Goal: Information Seeking & Learning: Compare options

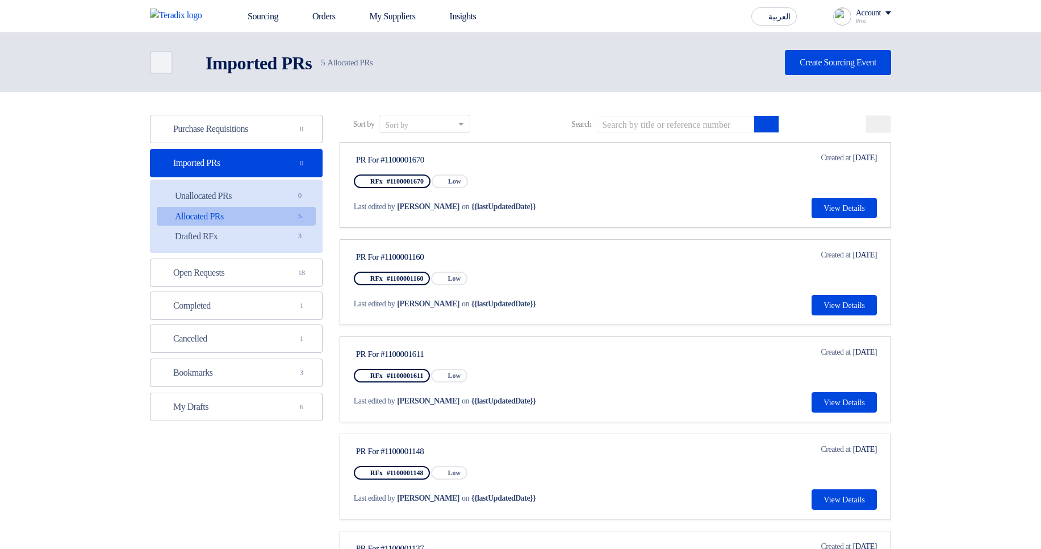
click at [827, 194] on div "Deadline Created at Aug 12, 2025 View Details" at bounding box center [841, 185] width 72 height 66
click at [829, 198] on button "View Details" at bounding box center [844, 208] width 65 height 20
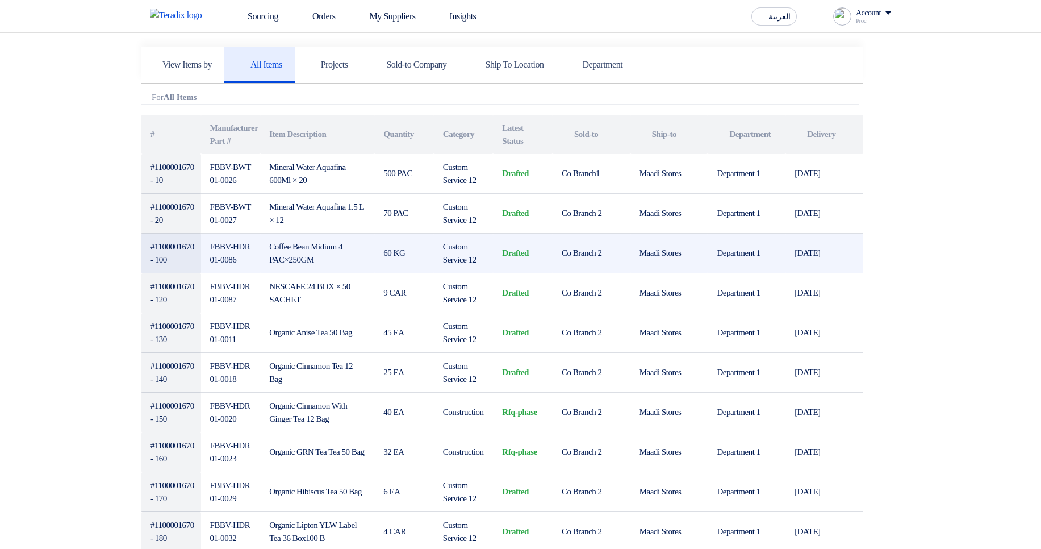
scroll to position [273, 0]
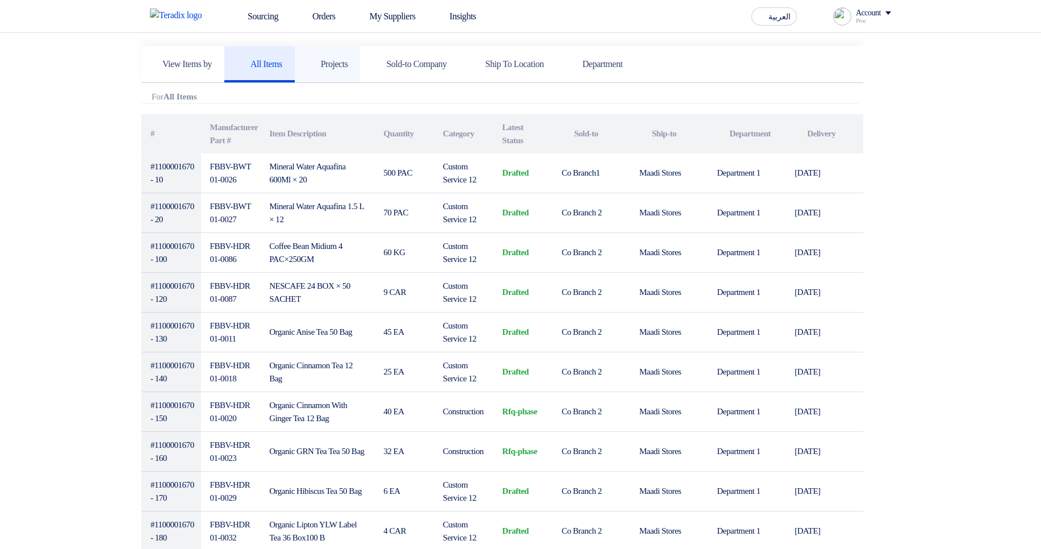
click at [342, 60] on h5 "Projects" at bounding box center [327, 64] width 41 height 11
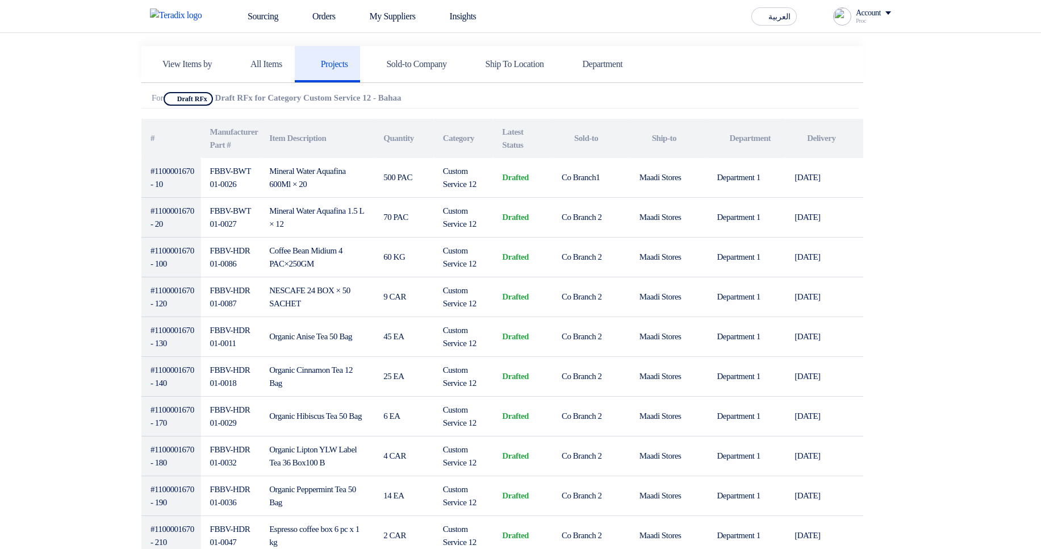
click at [235, 97] on b "Draft RFx for Category Custom Service 12 - Bahaa" at bounding box center [308, 97] width 186 height 9
drag, startPoint x: 235, startPoint y: 97, endPoint x: 457, endPoint y: 99, distance: 222.7
click at [457, 99] on div "Attachments For Show Projects Draft RFx Draft RFx for Category Custom Service 1…" at bounding box center [499, 100] width 717 height 16
click at [571, 93] on div "Attachments For Show Projects Draft RFx Draft RFx for Category Custom Service 1…" at bounding box center [499, 100] width 717 height 16
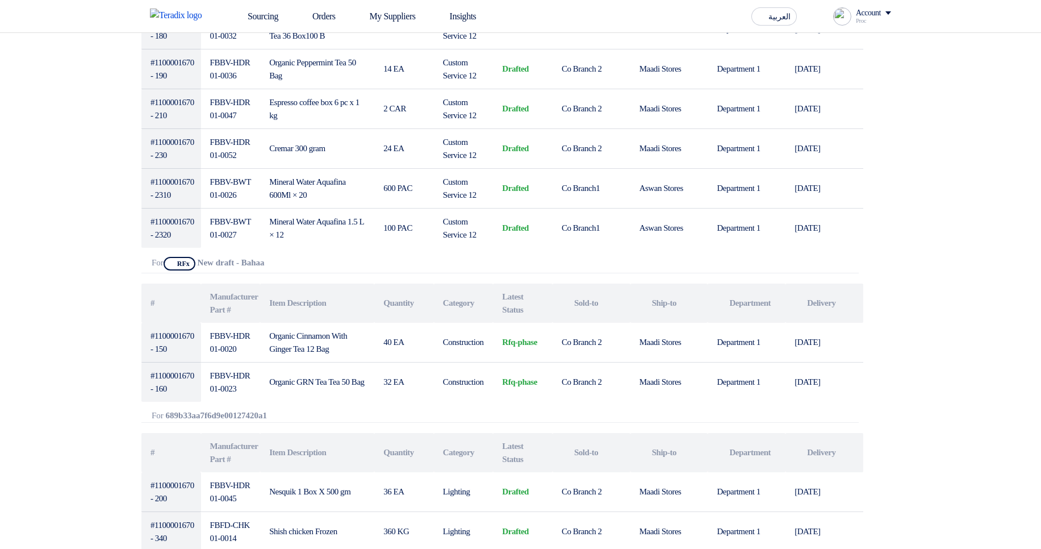
scroll to position [818, 0]
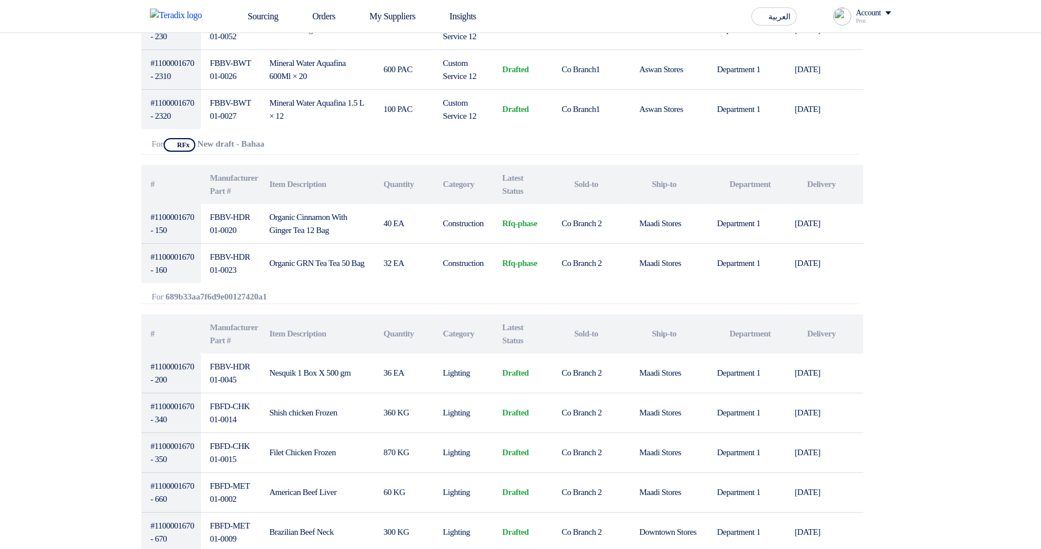
click at [218, 140] on b "New draft - Bahaa" at bounding box center [231, 143] width 67 height 9
drag, startPoint x: 218, startPoint y: 139, endPoint x: 269, endPoint y: 144, distance: 51.4
click at [265, 144] on b "New draft - Bahaa" at bounding box center [231, 143] width 67 height 9
click at [357, 152] on div "Attachments For Show Projects RFx New draft - Bahaa Show Projects" at bounding box center [499, 146] width 717 height 16
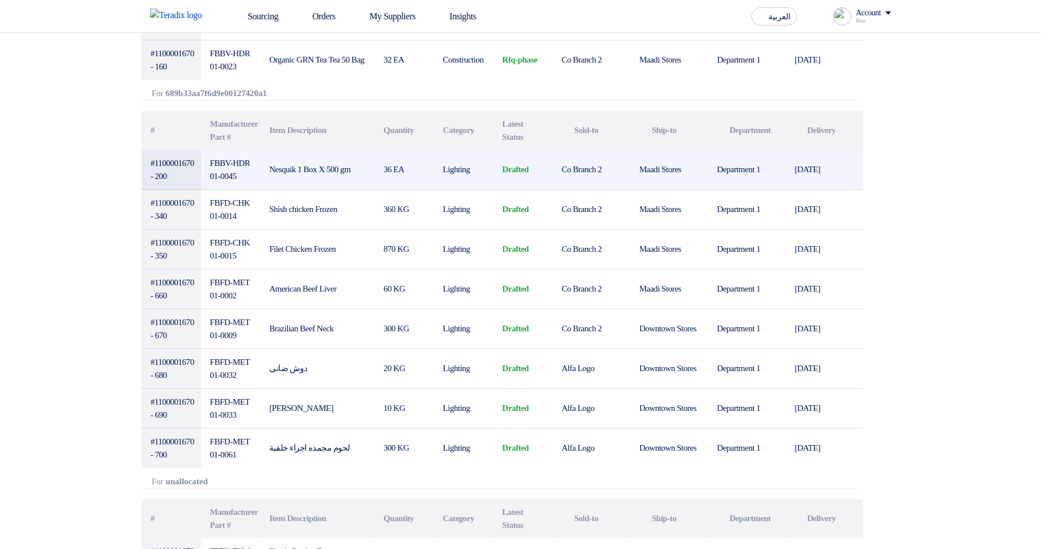
scroll to position [1022, 0]
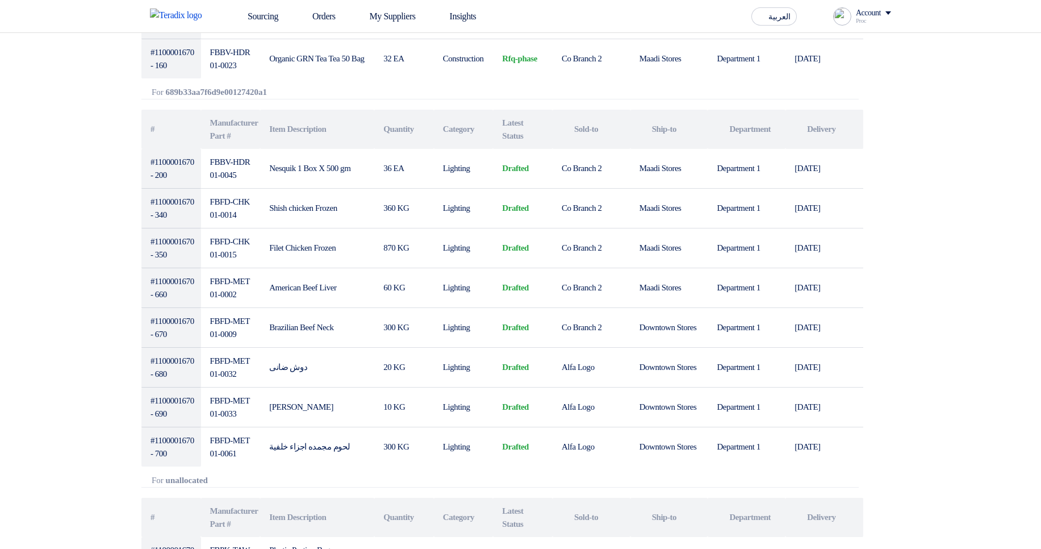
click at [207, 92] on b "689b33aa7f6d9e00127420a1" at bounding box center [216, 91] width 101 height 9
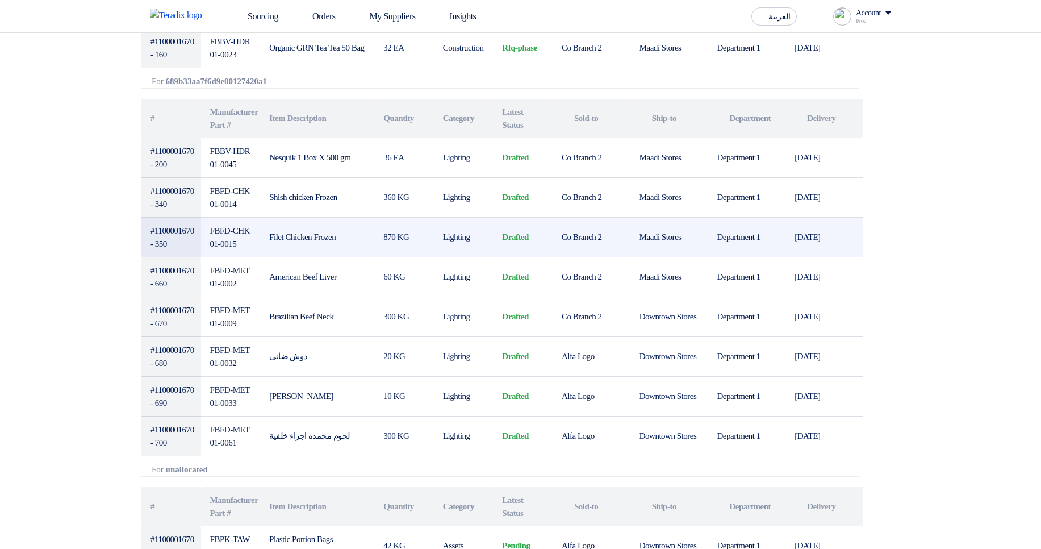
scroll to position [1363, 0]
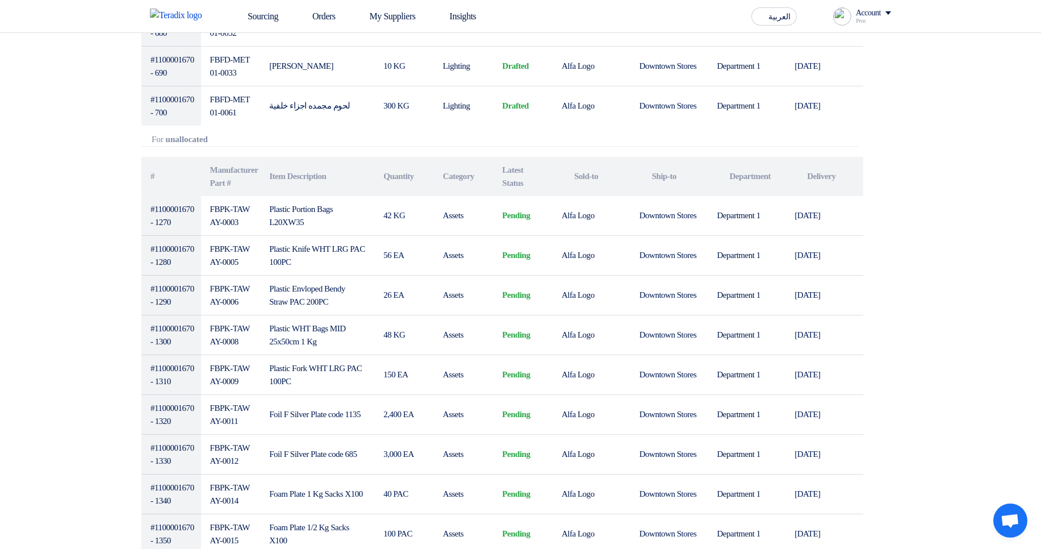
click at [182, 135] on b "unallocated" at bounding box center [187, 139] width 42 height 9
click at [324, 148] on div "Export Items Table View Items by All Items Projects Attachments # # #" at bounding box center [502, 3] width 722 height 2159
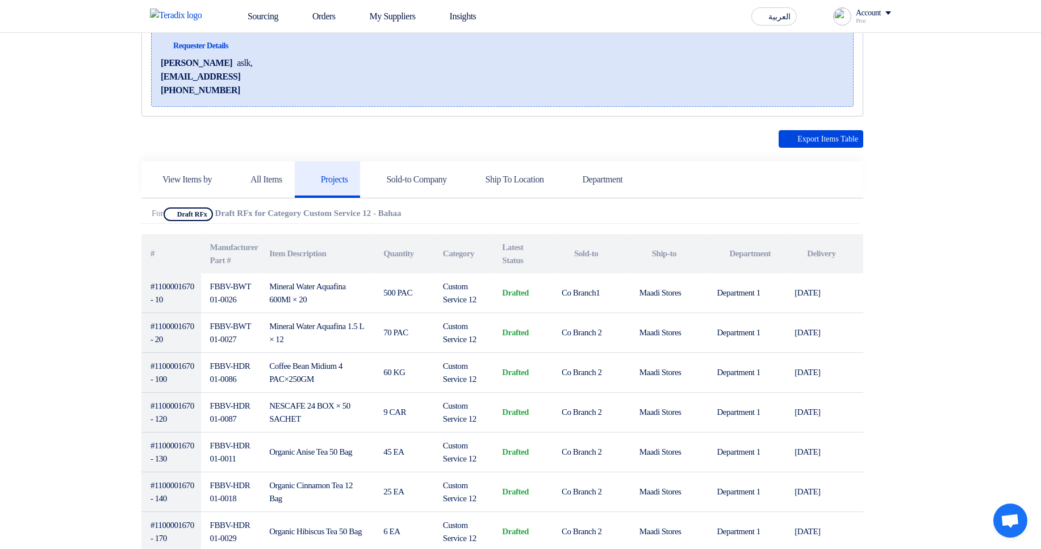
scroll to position [0, 0]
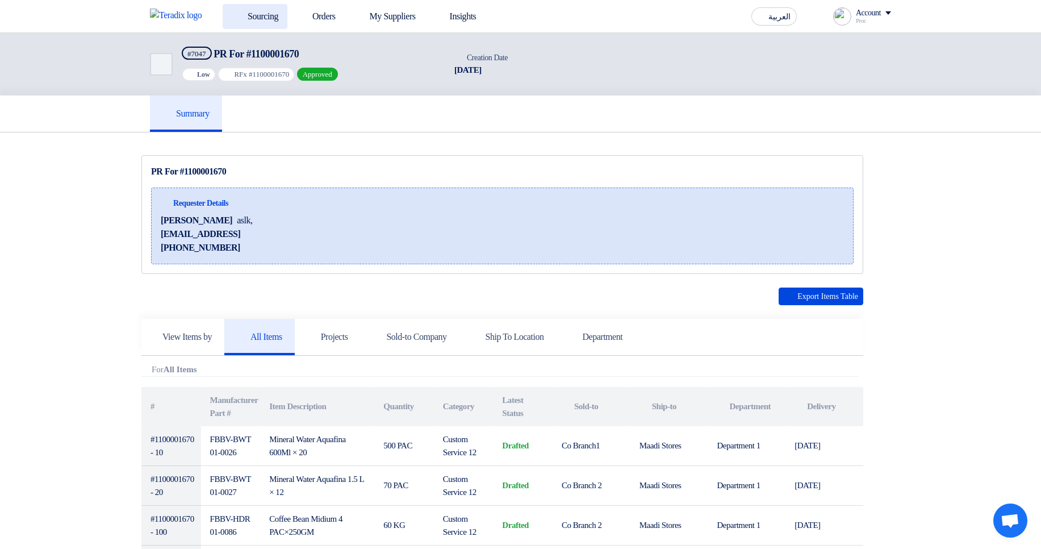
click at [276, 7] on link "Sourcing" at bounding box center [255, 16] width 65 height 25
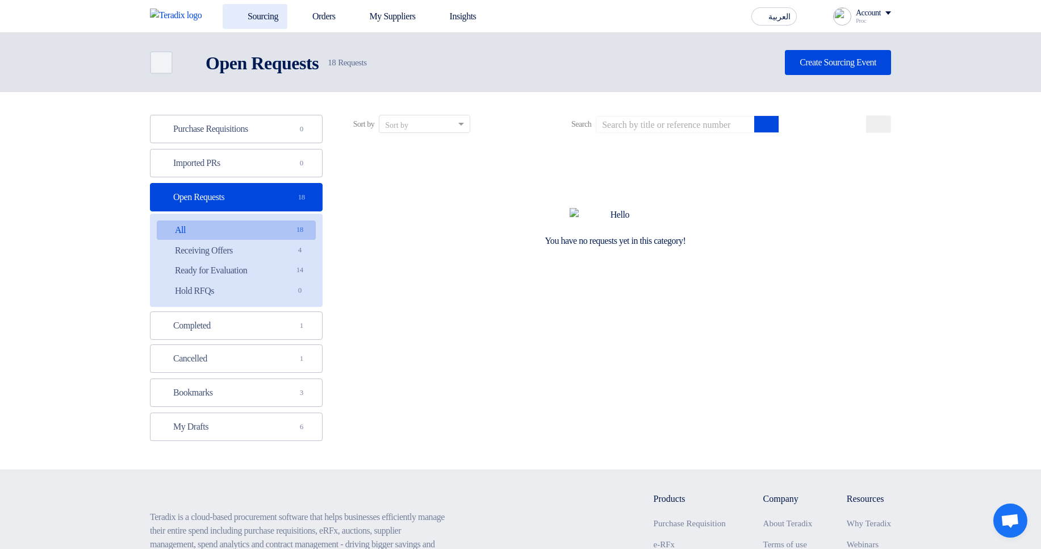
click at [276, 7] on link "Sourcing" at bounding box center [255, 16] width 65 height 25
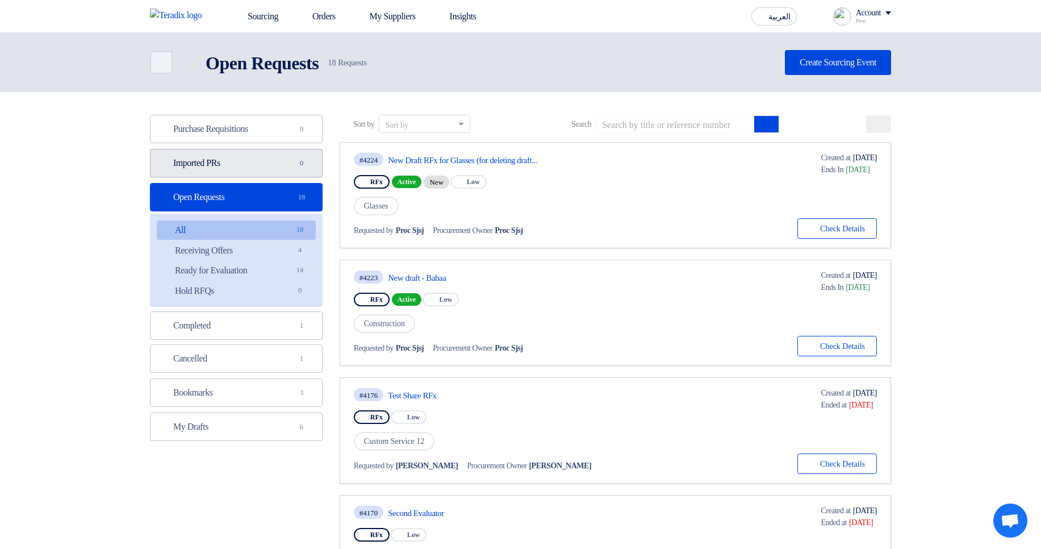
click at [279, 163] on link "Imported PRs Imported PRs 0" at bounding box center [236, 163] width 173 height 28
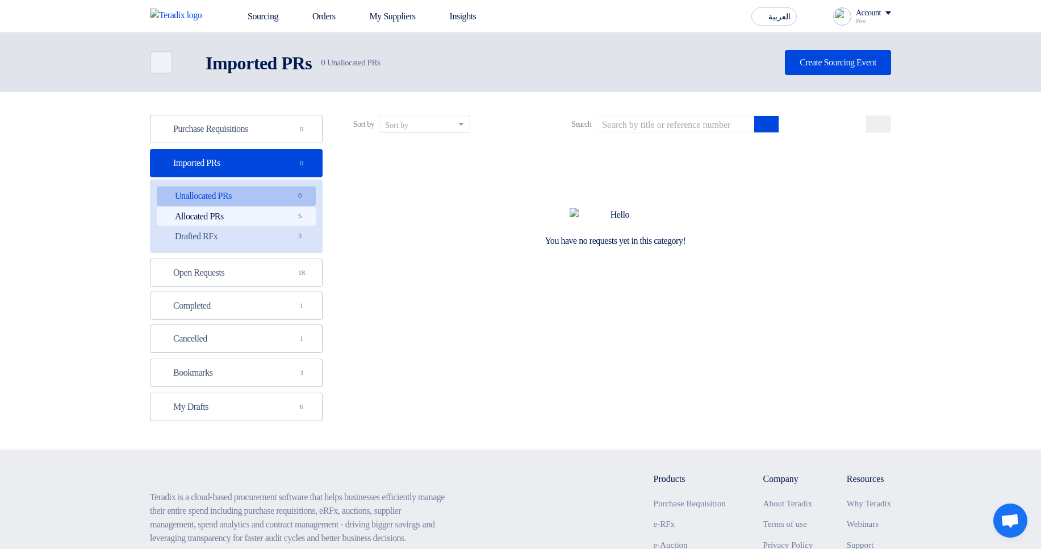
click at [268, 210] on link "Allocated PRs Allocated PRs 5" at bounding box center [236, 216] width 159 height 19
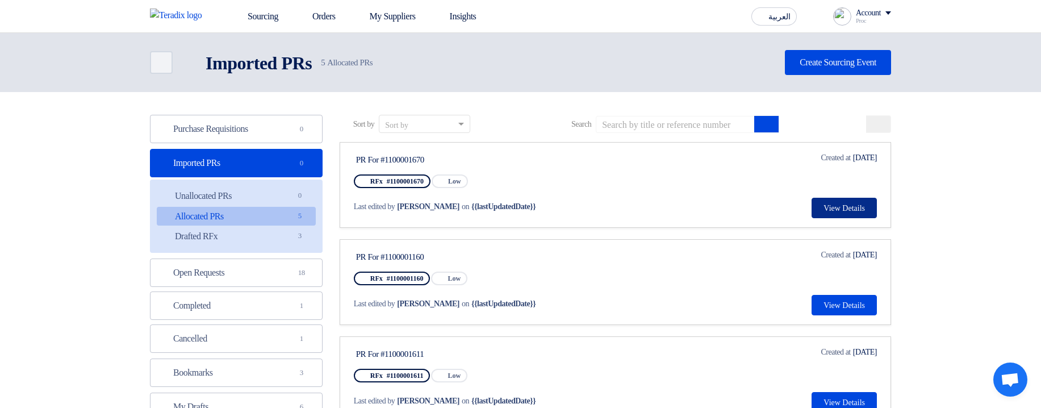
click at [825, 201] on button "View Details" at bounding box center [844, 208] width 65 height 20
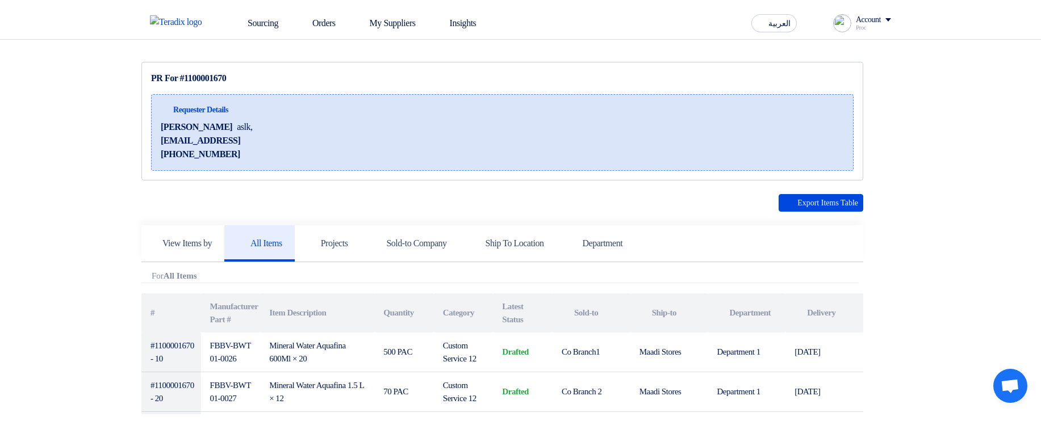
scroll to position [273, 0]
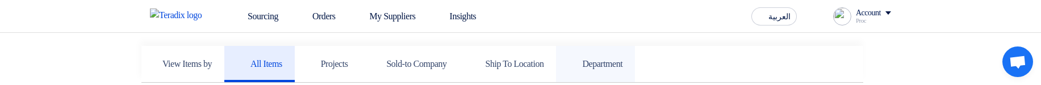
click at [635, 74] on link "Department" at bounding box center [595, 64] width 79 height 36
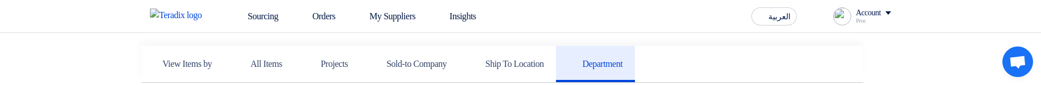
click at [635, 74] on link "Department" at bounding box center [595, 64] width 79 height 36
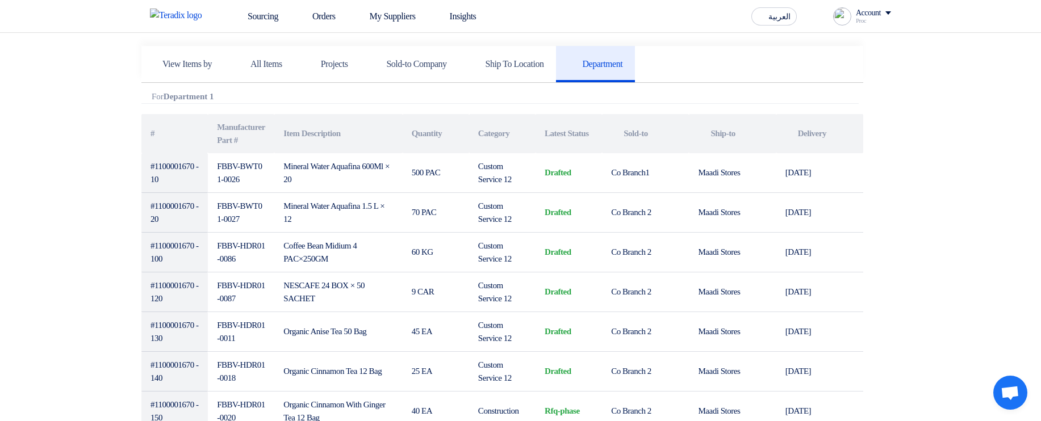
scroll to position [0, 0]
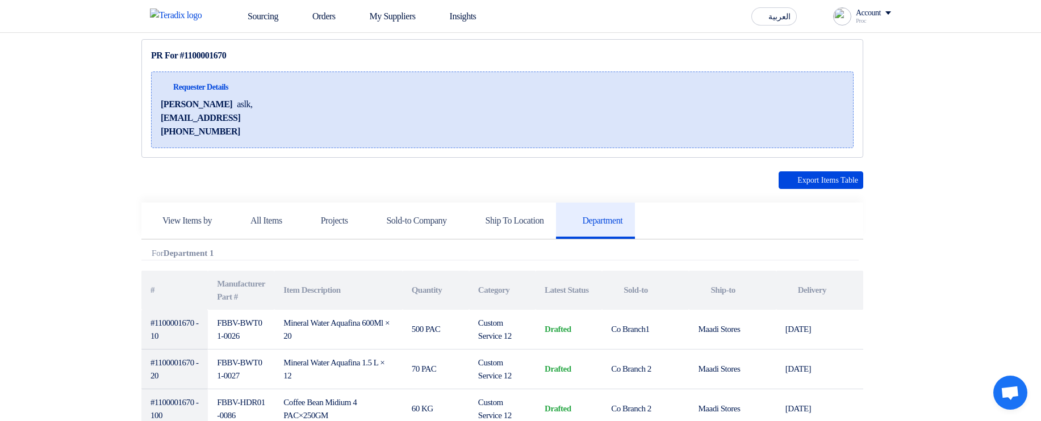
scroll to position [136, 0]
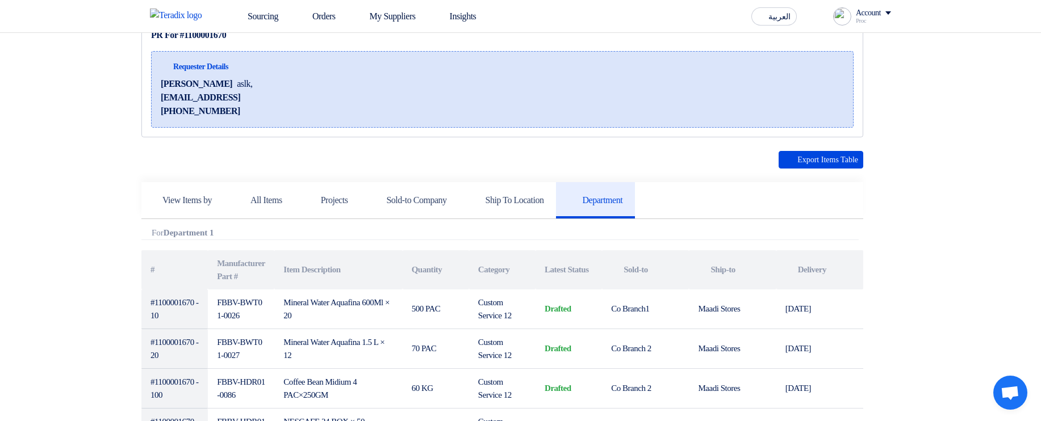
click at [206, 63] on span "Requester Details" at bounding box center [200, 67] width 55 height 12
drag, startPoint x: 206, startPoint y: 63, endPoint x: 318, endPoint y: 118, distance: 124.7
click at [318, 118] on div "Requester Details Hamda Jjjw aslk, jhawejhqwh@asdlkh.asd +201515151557" at bounding box center [502, 89] width 703 height 77
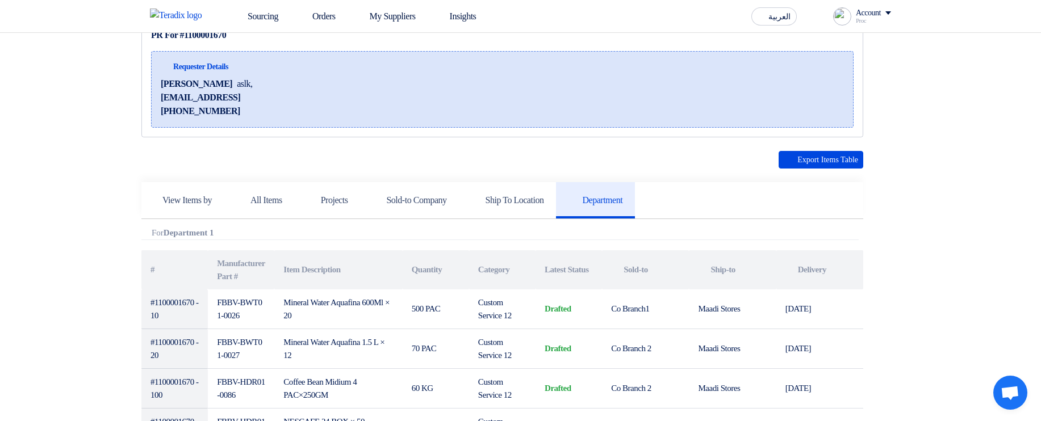
click at [310, 118] on div at bounding box center [310, 118] width 0 height 0
click at [265, 102] on div "Requester Details Hamda Jjjw aslk, jhawejhqwh@asdlkh.asd +201515151557" at bounding box center [502, 89] width 703 height 77
drag, startPoint x: 239, startPoint y: 110, endPoint x: 153, endPoint y: 56, distance: 101.2
click at [153, 56] on div "Requester Details Hamda Jjjw aslk, jhawejhqwh@asdlkh.asd +201515151557" at bounding box center [502, 89] width 703 height 77
click at [325, 59] on div "Requester Details Hamda Jjjw aslk, jhawejhqwh@asdlkh.asd +201515151557" at bounding box center [502, 89] width 703 height 77
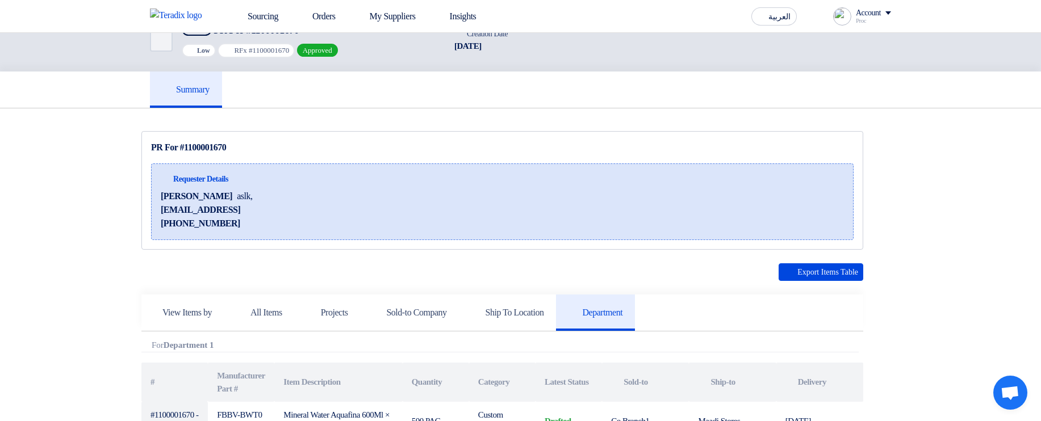
scroll to position [0, 0]
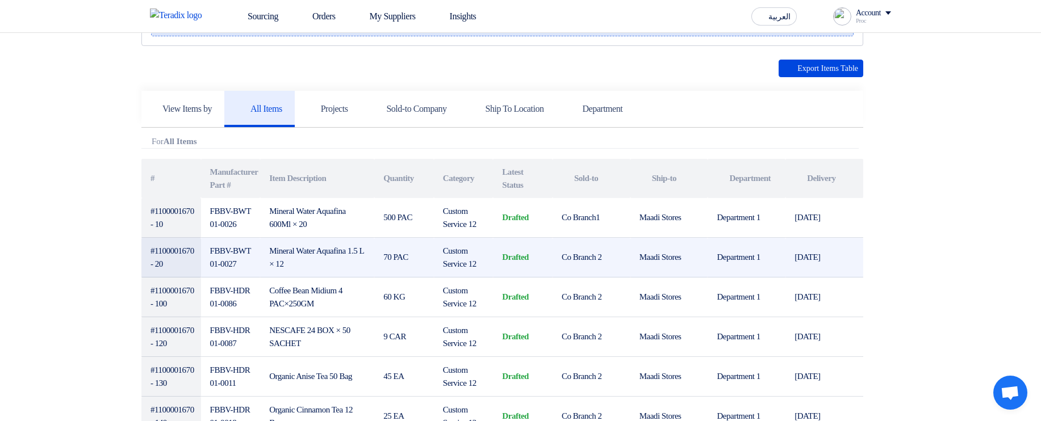
scroll to position [136, 0]
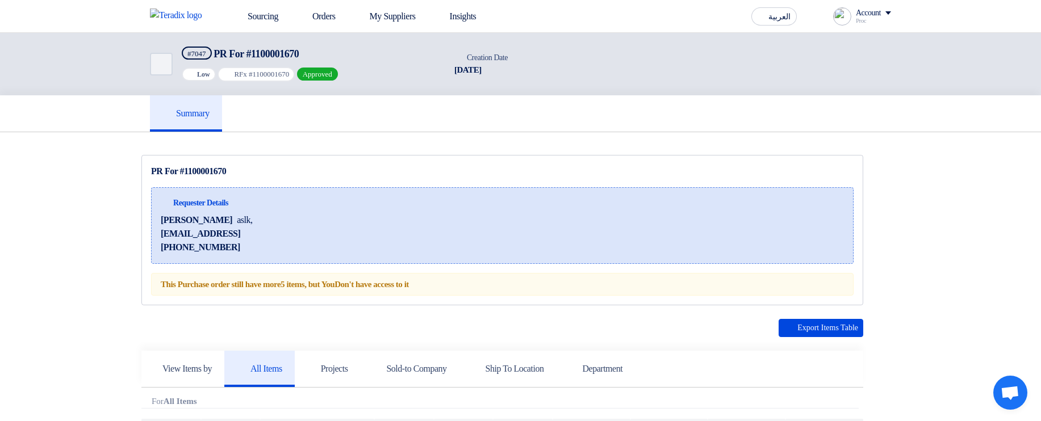
click at [337, 285] on div "This Purchase order still have more 5 items , but You Don't have access to it" at bounding box center [502, 284] width 703 height 23
drag, startPoint x: 337, startPoint y: 285, endPoint x: 479, endPoint y: 283, distance: 142.0
click at [479, 283] on div "This Purchase order still have more 5 items , but You Don't have access to it" at bounding box center [502, 284] width 703 height 23
click at [547, 279] on div "This Purchase order still have more 5 items , but You Don't have access to it" at bounding box center [502, 284] width 703 height 23
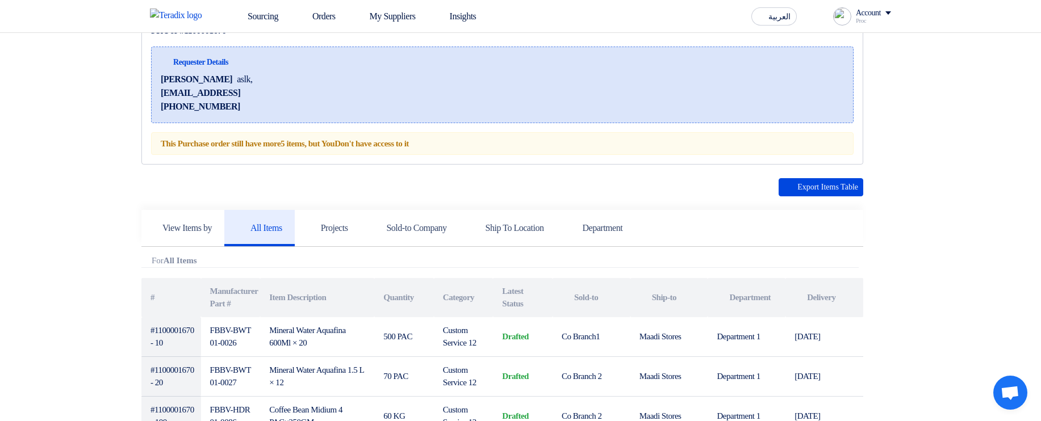
scroll to position [204, 0]
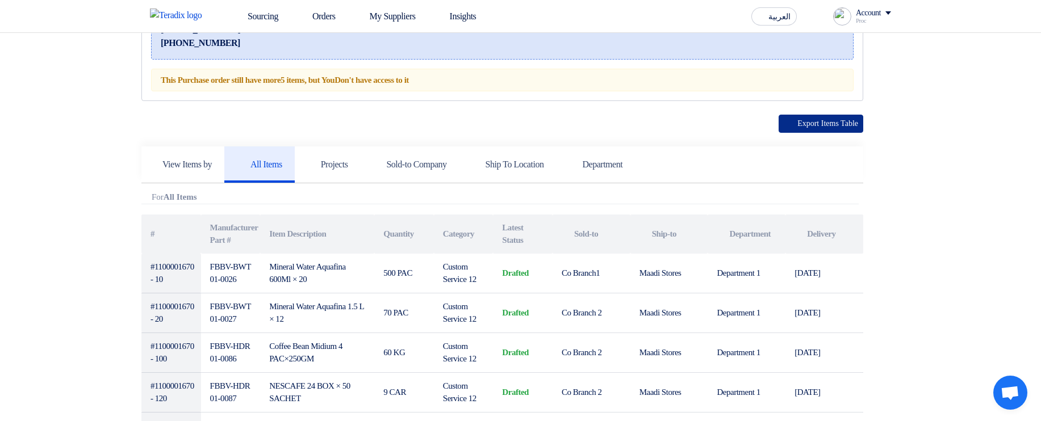
click at [830, 120] on button "Export Items Table" at bounding box center [821, 124] width 85 height 18
click at [511, 232] on th "Latest Status" at bounding box center [523, 234] width 60 height 39
click at [521, 237] on th "Latest Status" at bounding box center [523, 234] width 60 height 39
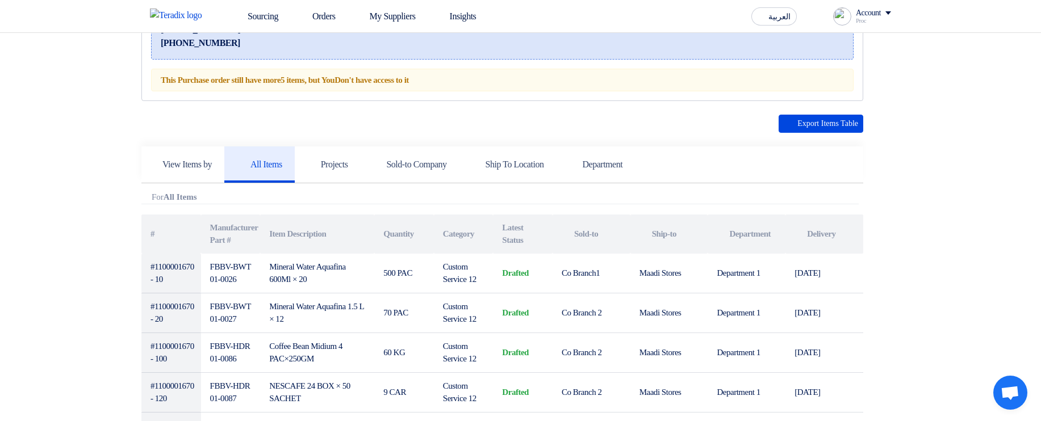
click at [457, 233] on th "Category" at bounding box center [464, 234] width 60 height 39
copy th "Category"
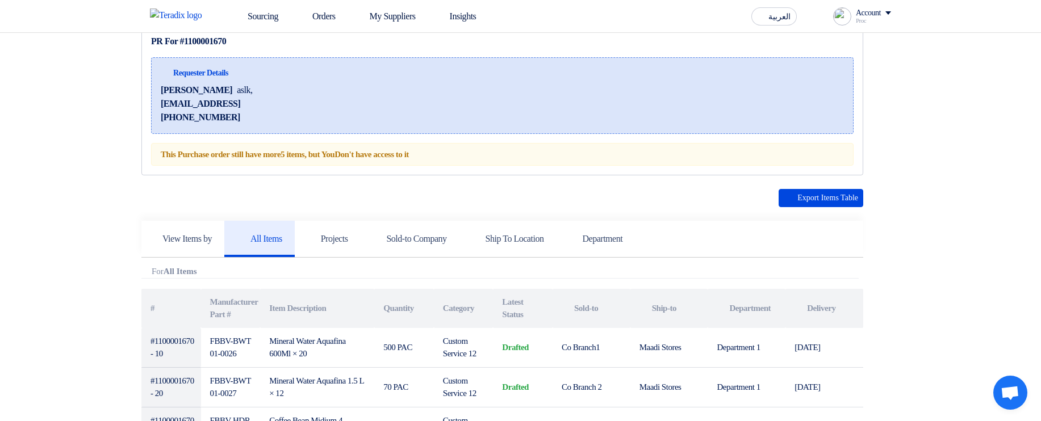
scroll to position [136, 0]
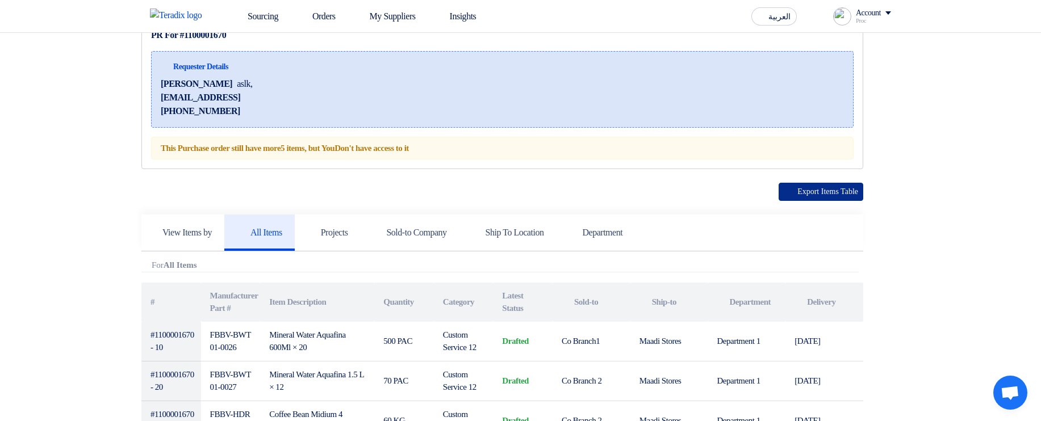
click at [813, 198] on button "Export Items Table" at bounding box center [821, 192] width 85 height 18
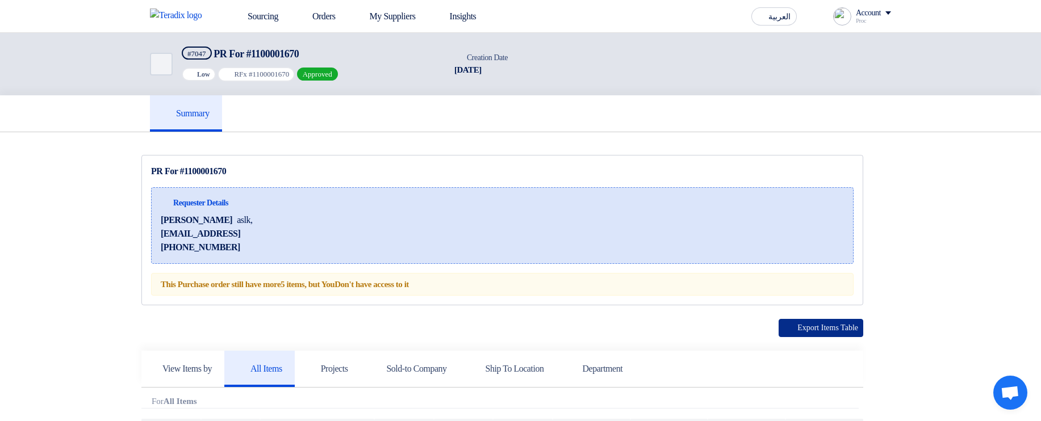
drag, startPoint x: 804, startPoint y: 328, endPoint x: 819, endPoint y: 302, distance: 30.0
click at [804, 328] on button "Export Items Table" at bounding box center [821, 328] width 85 height 18
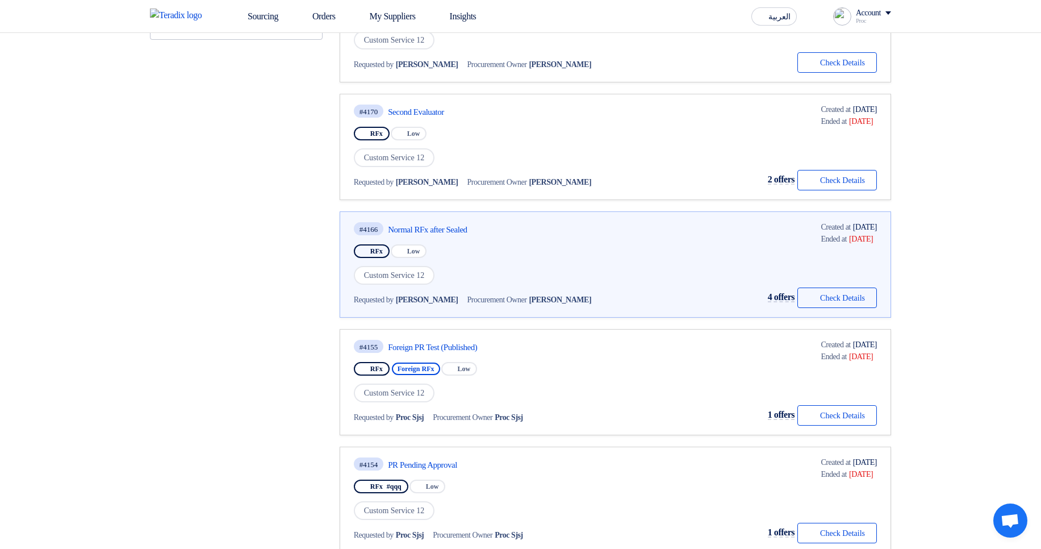
scroll to position [409, 0]
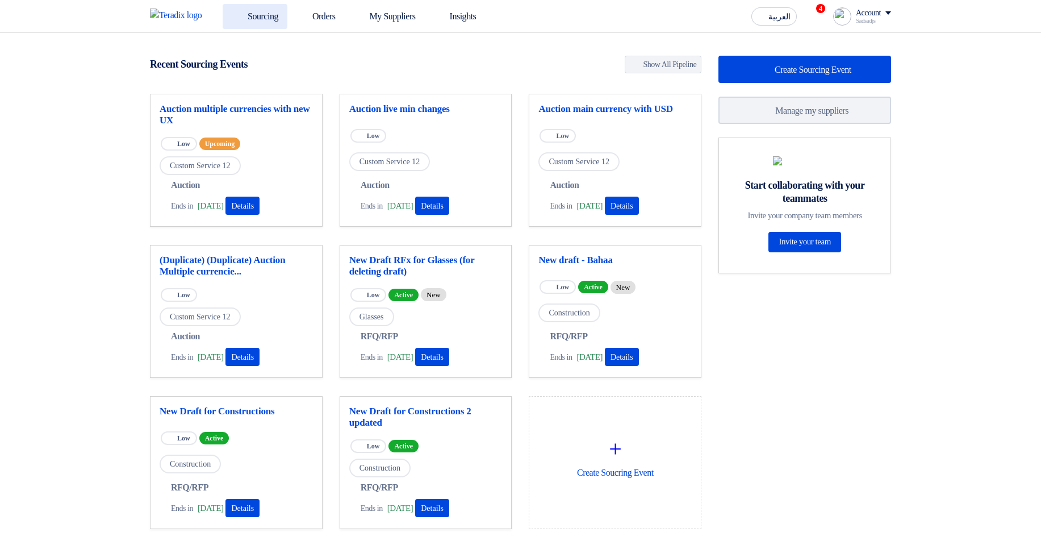
click at [279, 18] on link "Sourcing" at bounding box center [255, 16] width 65 height 25
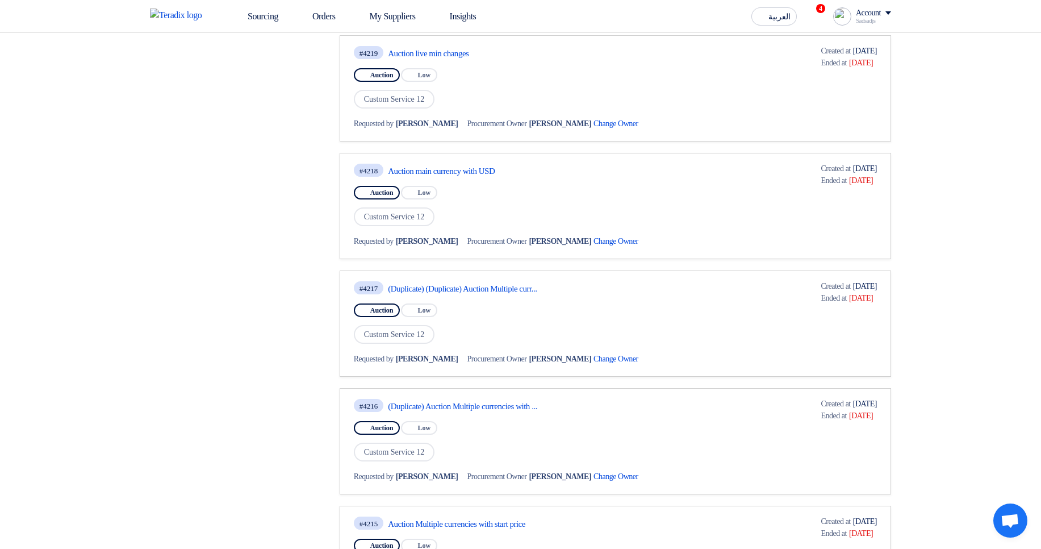
scroll to position [818, 0]
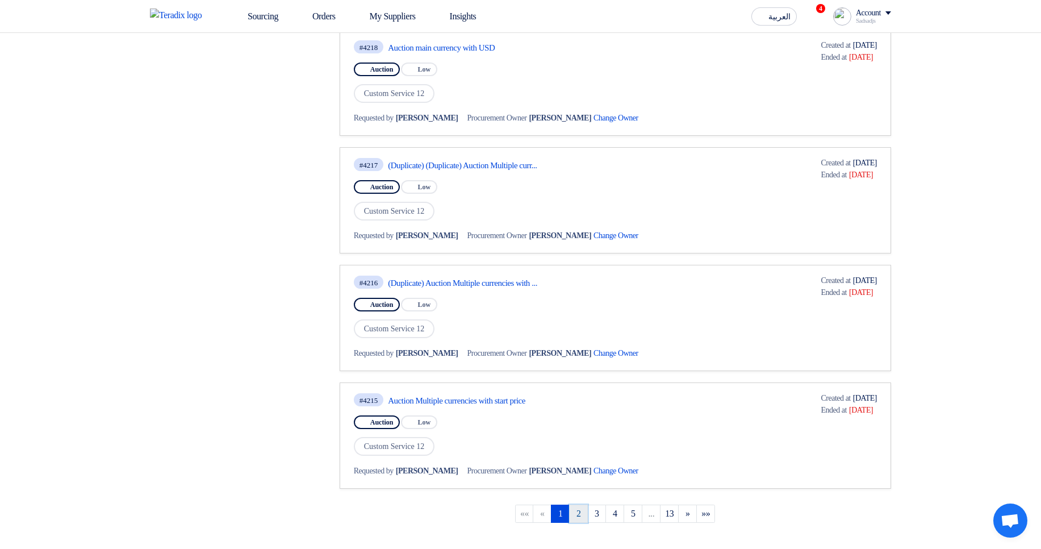
click at [579, 517] on link "2" at bounding box center [578, 513] width 19 height 18
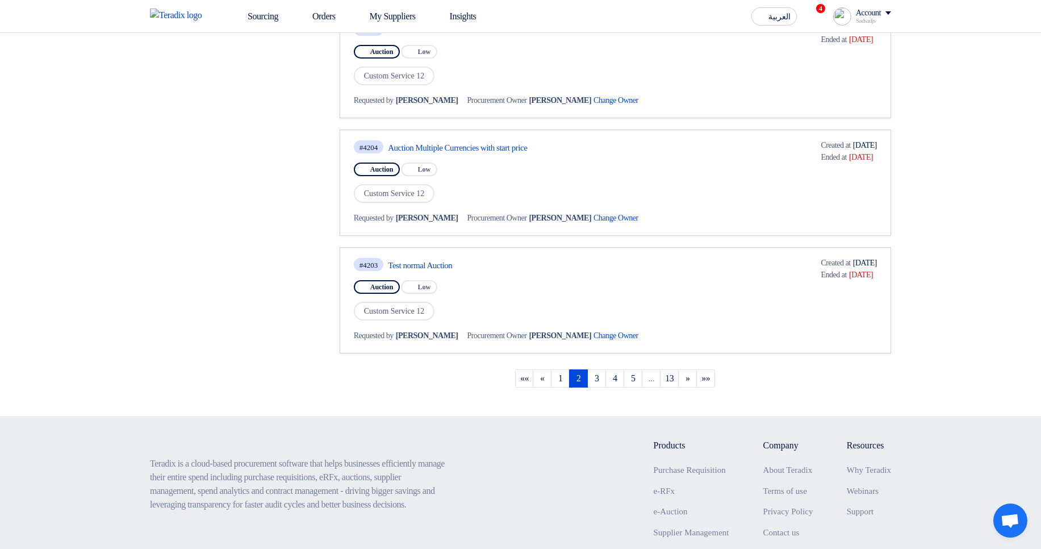
scroll to position [954, 0]
click at [598, 379] on link "3" at bounding box center [596, 377] width 19 height 18
click at [611, 379] on link "4" at bounding box center [614, 377] width 19 height 18
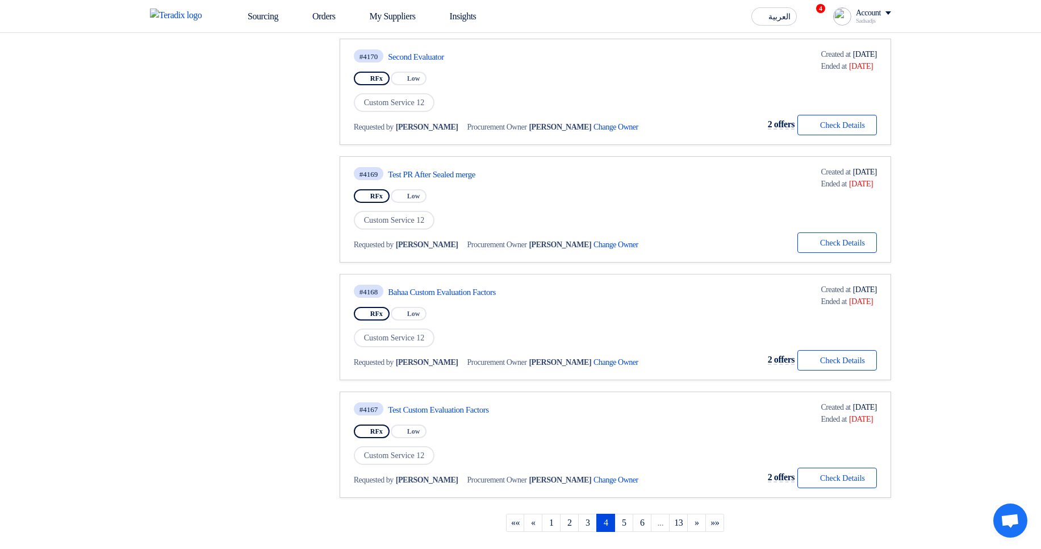
scroll to position [818, 0]
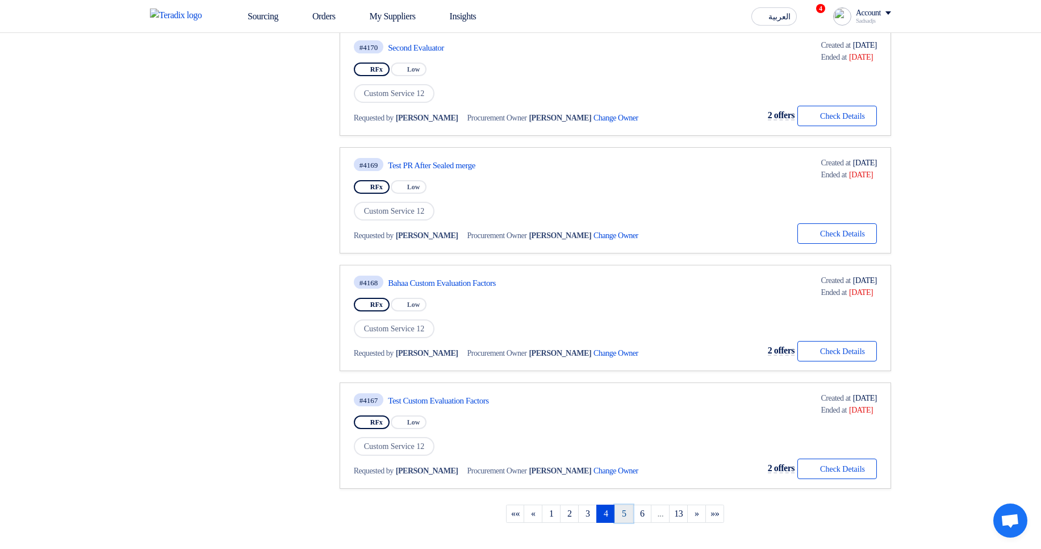
click at [621, 506] on link "5" at bounding box center [624, 513] width 19 height 18
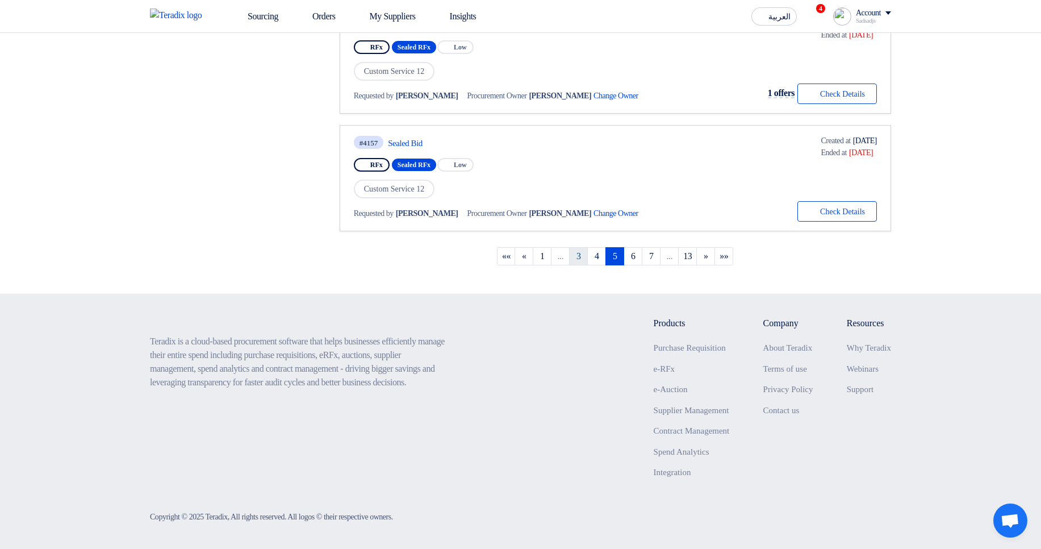
scroll to position [1077, 0]
click at [596, 252] on link "4" at bounding box center [596, 254] width 19 height 18
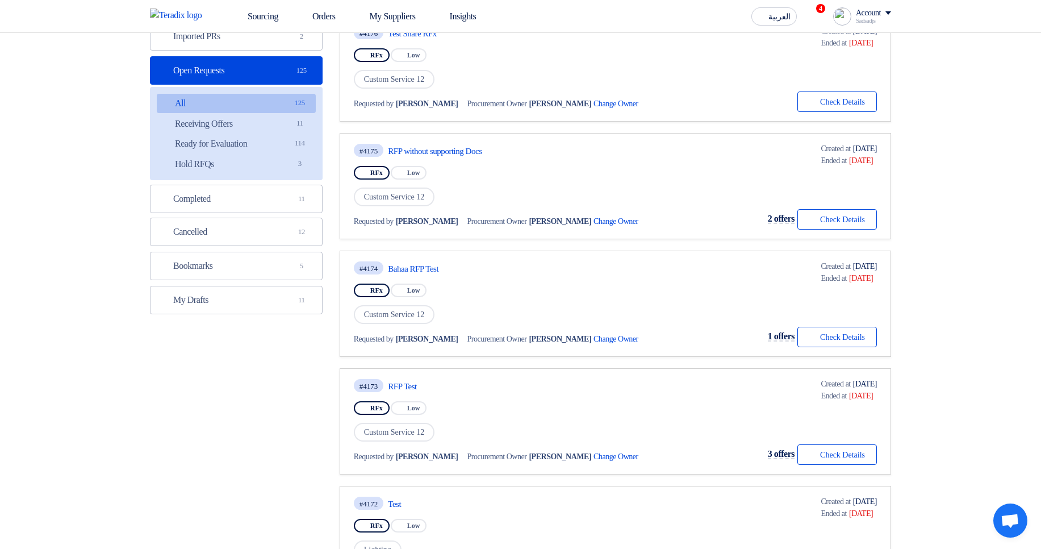
scroll to position [136, 0]
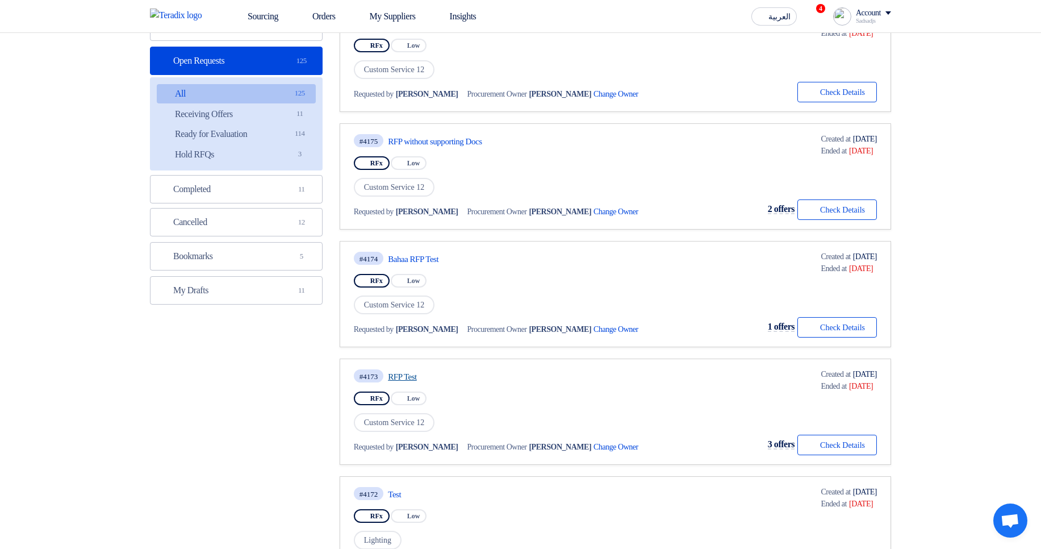
click at [416, 381] on link "RFP Test" at bounding box center [494, 376] width 213 height 10
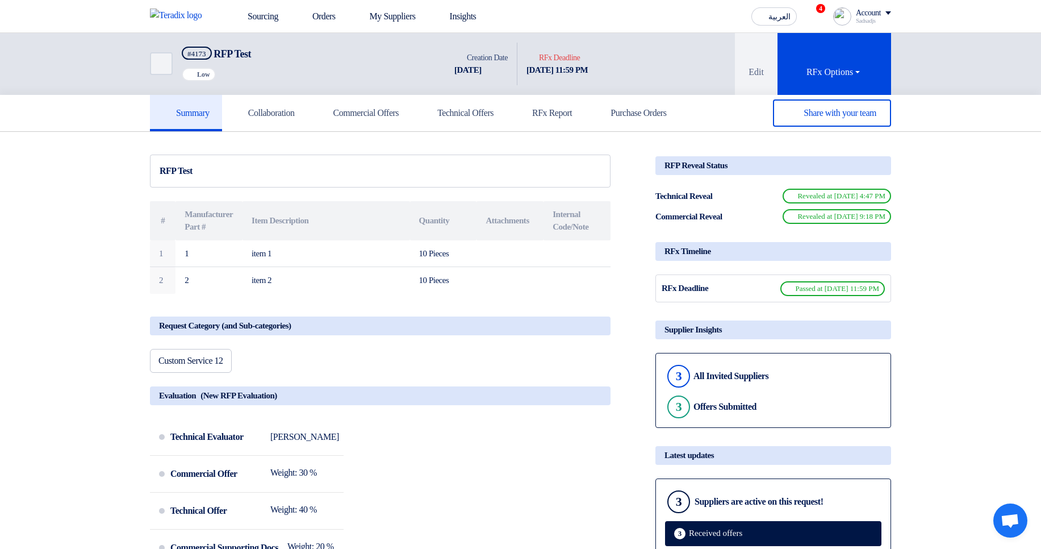
click at [675, 118] on div "Share with your team" at bounding box center [773, 112] width 236 height 27
click at [572, 116] on h5 "RFx Report" at bounding box center [545, 112] width 53 height 11
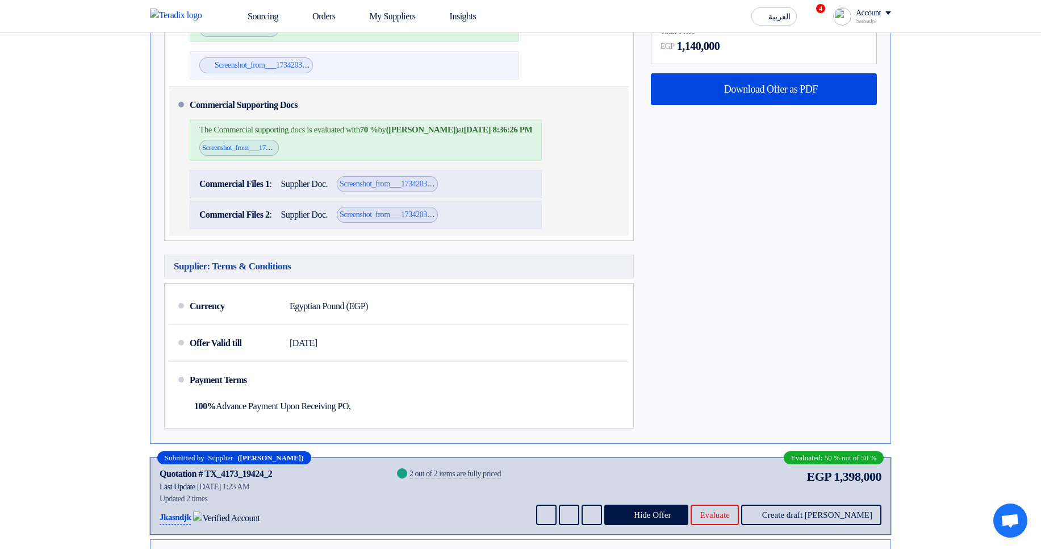
scroll to position [2658, 0]
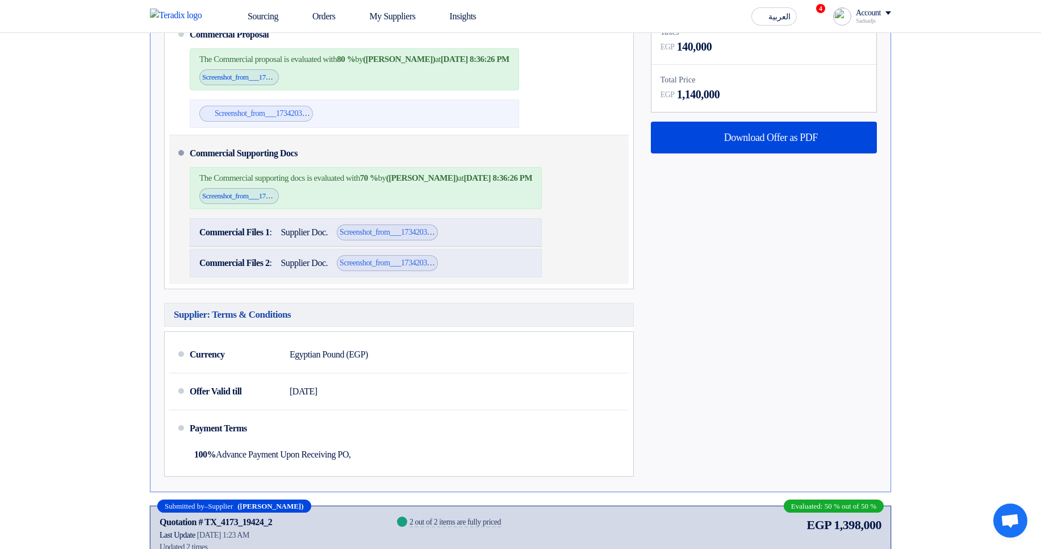
click at [337, 209] on div "The Commercial supporting docs is evaluated with 70 % by (Sadsadjs Askjd) at Fe…" at bounding box center [366, 188] width 352 height 42
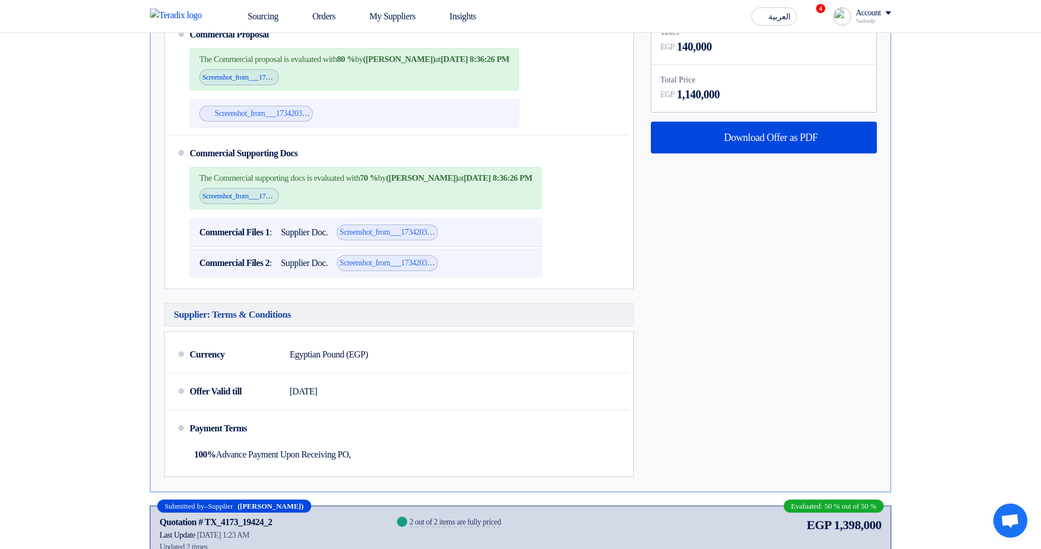
click at [753, 278] on div "Subtotal EGP 1,000,000 Taxes EGP 140,000 Total Price EGP" at bounding box center [763, 230] width 243 height 504
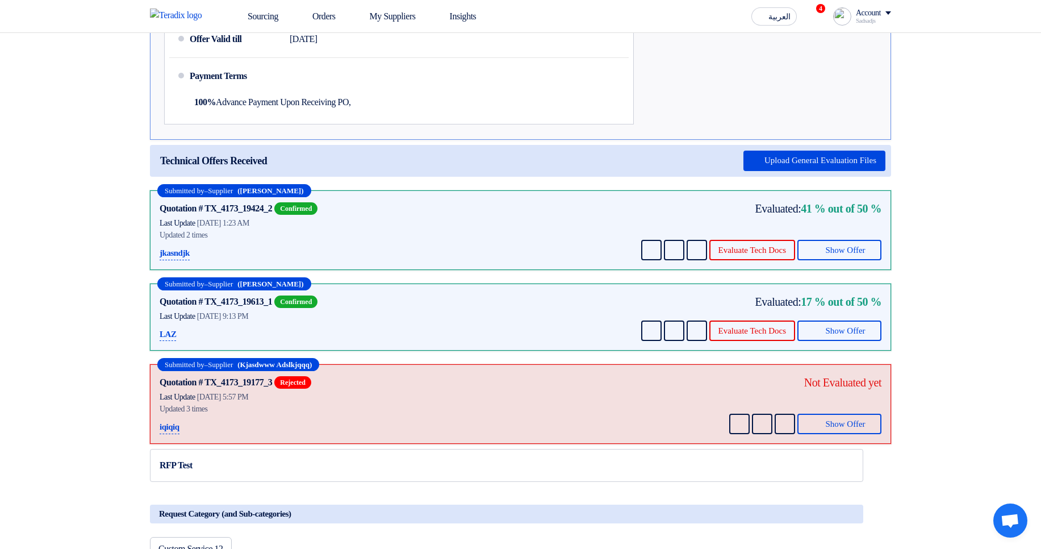
scroll to position [3817, 0]
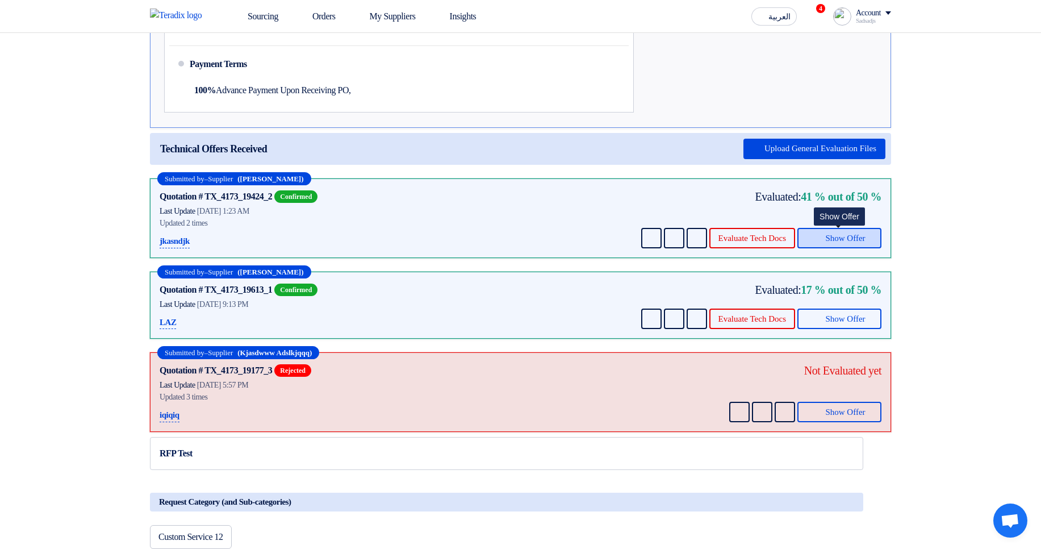
click at [835, 243] on span "Show Offer" at bounding box center [845, 238] width 40 height 9
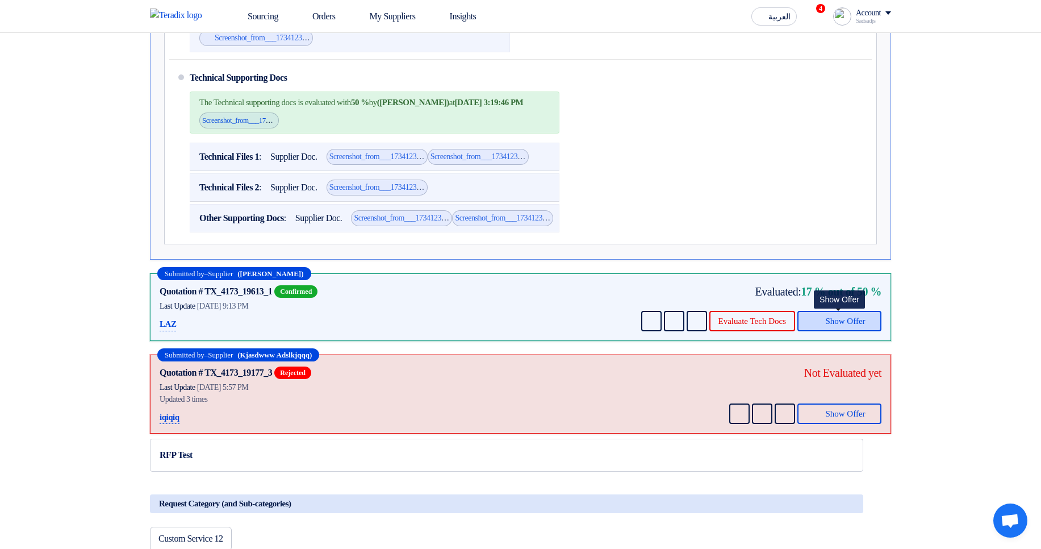
click at [847, 325] on span "Show Offer" at bounding box center [845, 321] width 40 height 9
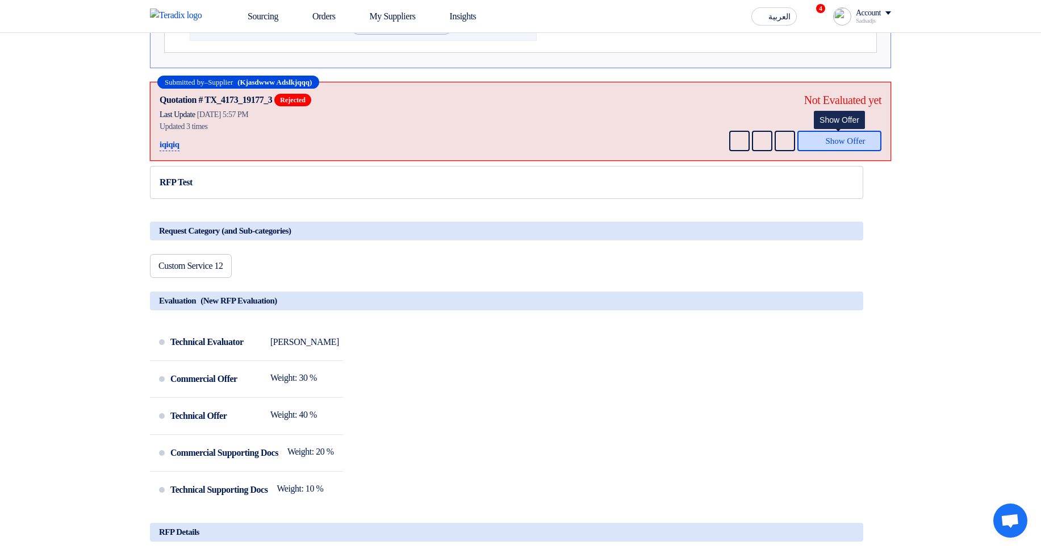
click at [847, 145] on span "Show Offer" at bounding box center [845, 141] width 40 height 9
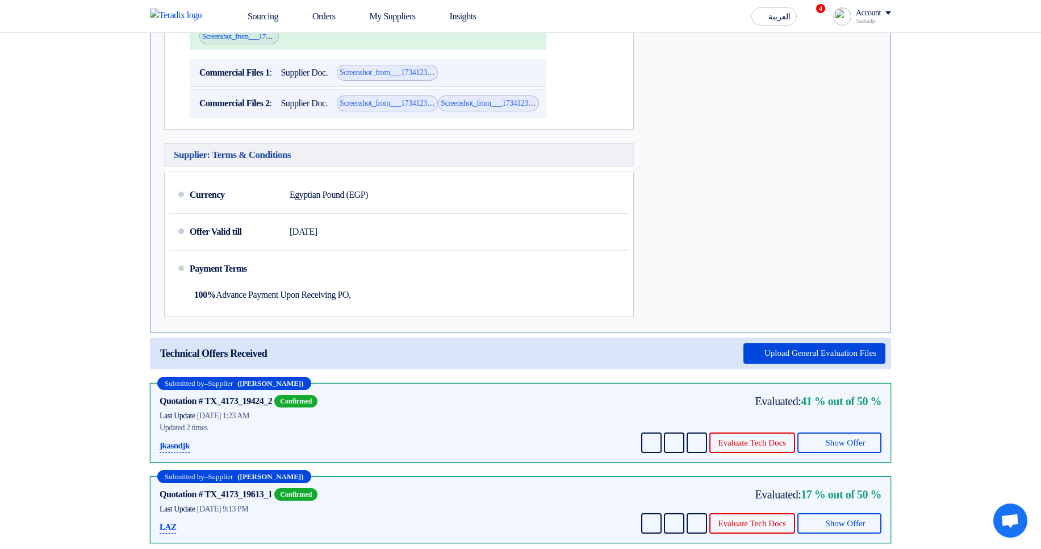
scroll to position [3885, 0]
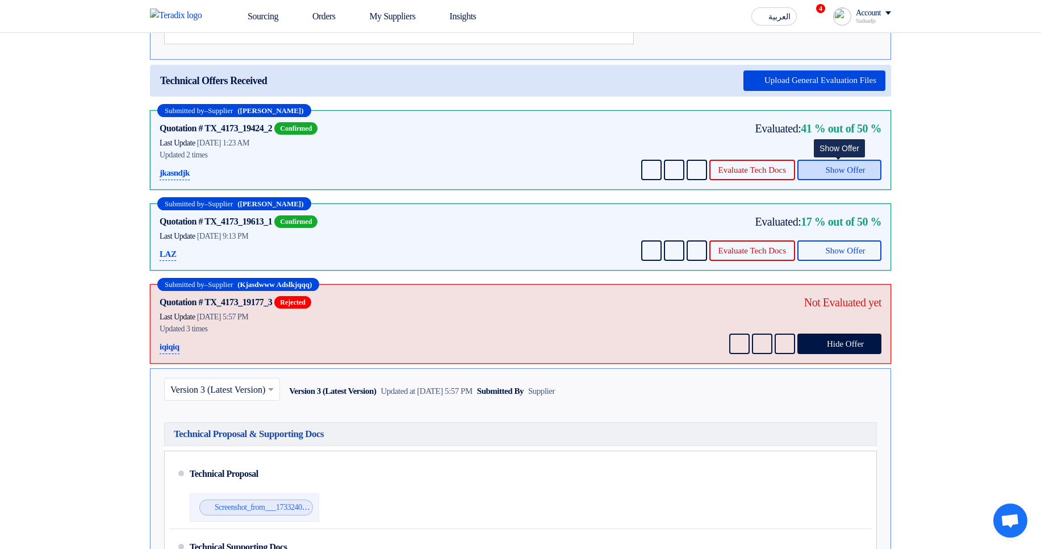
click at [808, 180] on button "Show Offer" at bounding box center [839, 170] width 84 height 20
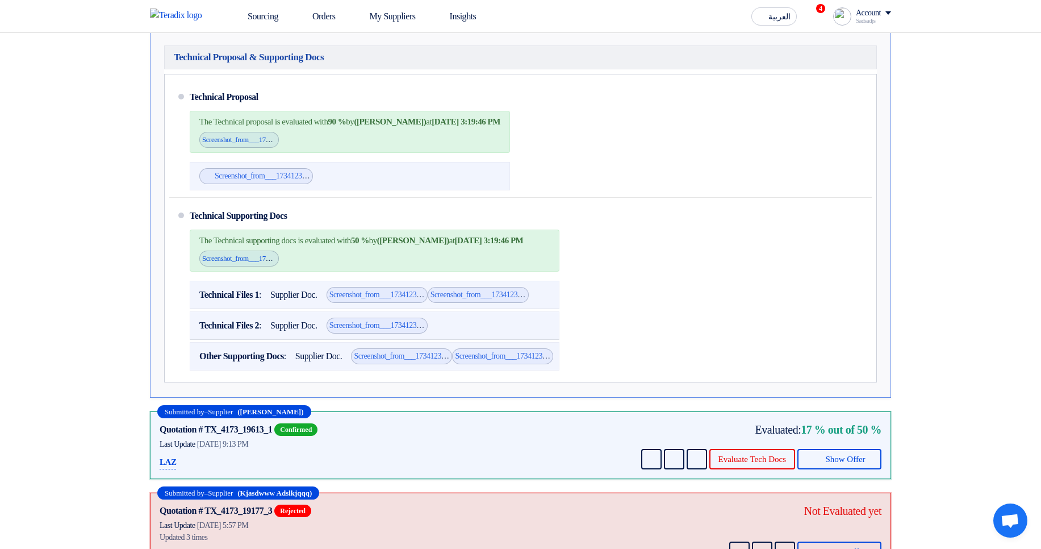
scroll to position [3953, 0]
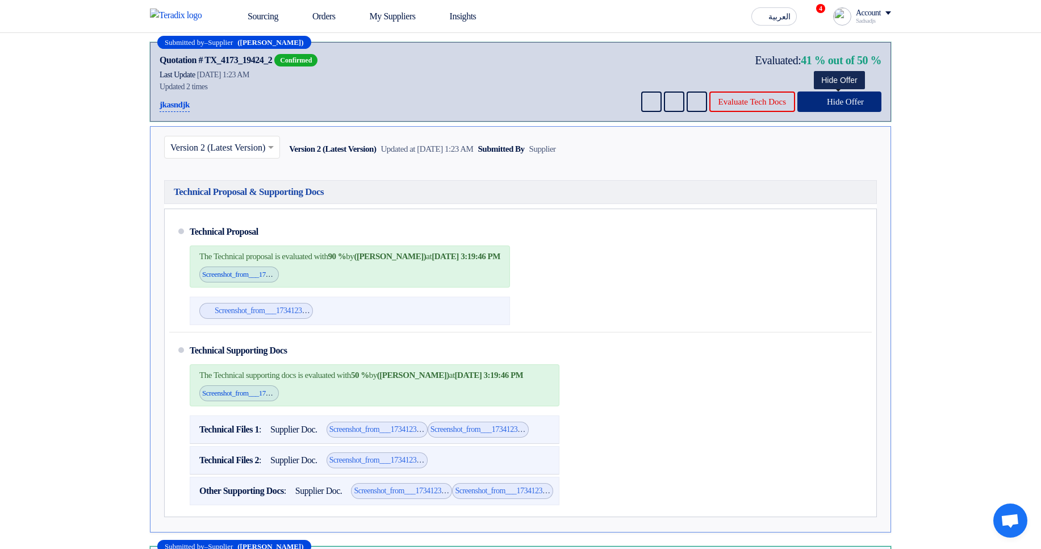
click at [851, 106] on span "Hide Offer" at bounding box center [845, 102] width 37 height 9
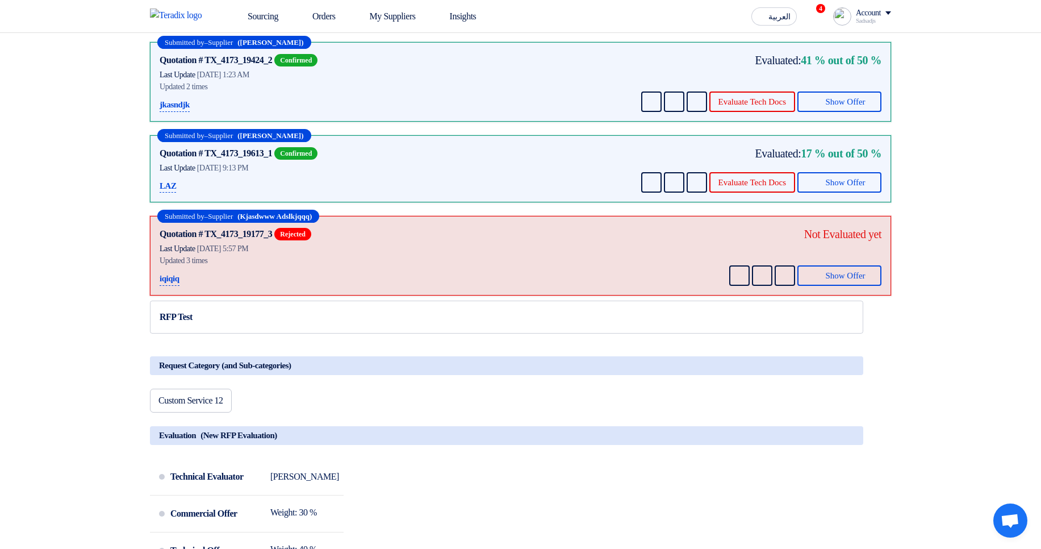
drag, startPoint x: 198, startPoint y: 78, endPoint x: 323, endPoint y: 75, distance: 124.4
click at [323, 28] on div "Technical Offers Received Upload General Evaluation Files" at bounding box center [520, 13] width 741 height 32
click at [361, 28] on div "Technical Offers Received Upload General Evaluation Files" at bounding box center [520, 13] width 741 height 32
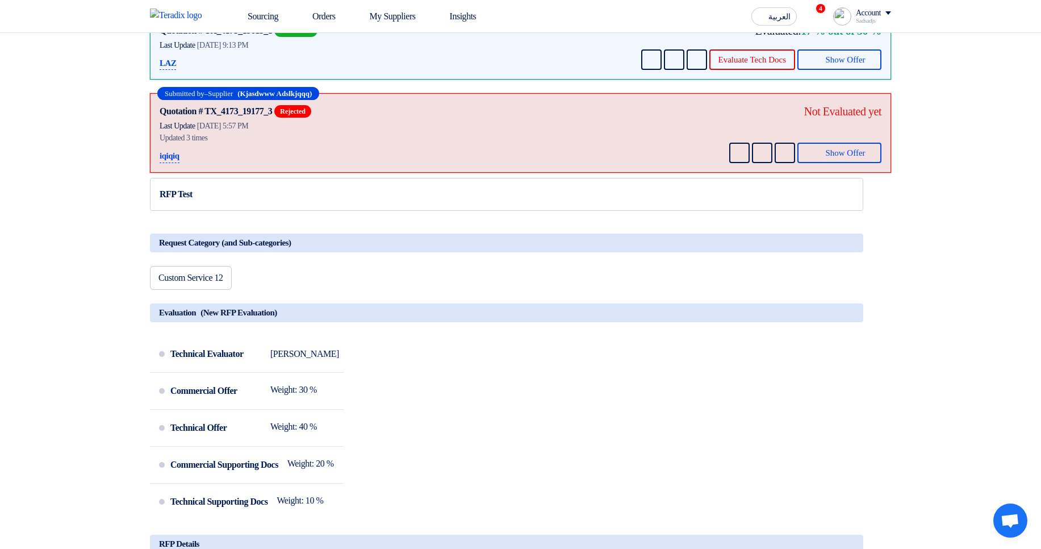
scroll to position [3885, 0]
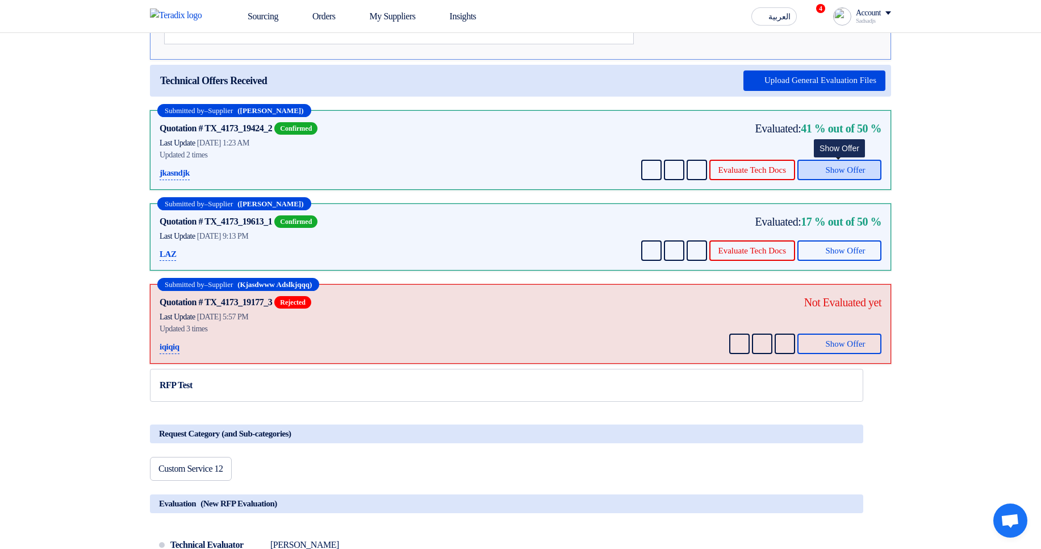
click at [846, 174] on span "Show Offer" at bounding box center [845, 170] width 40 height 9
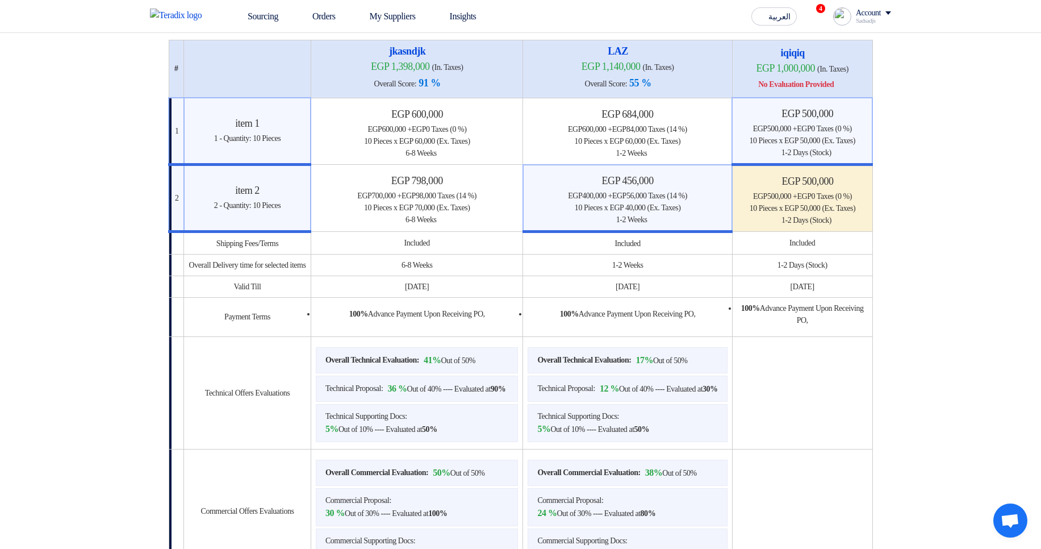
scroll to position [0, 0]
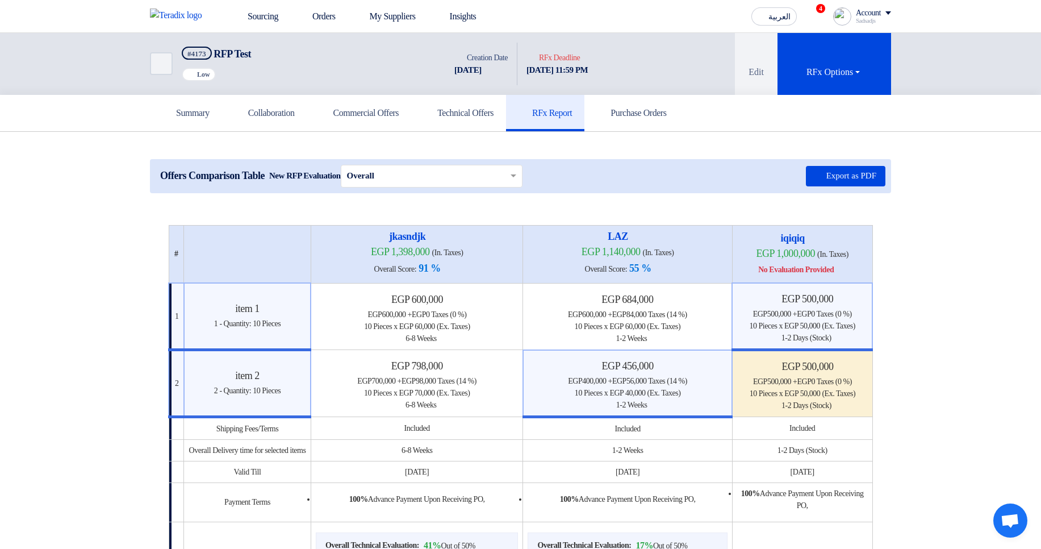
click at [590, 171] on div "Offers Comparison Table New RFP Evaluation × Overall × Export as PDF" at bounding box center [520, 176] width 741 height 34
click at [855, 173] on button "Export as PDF" at bounding box center [846, 176] width 80 height 20
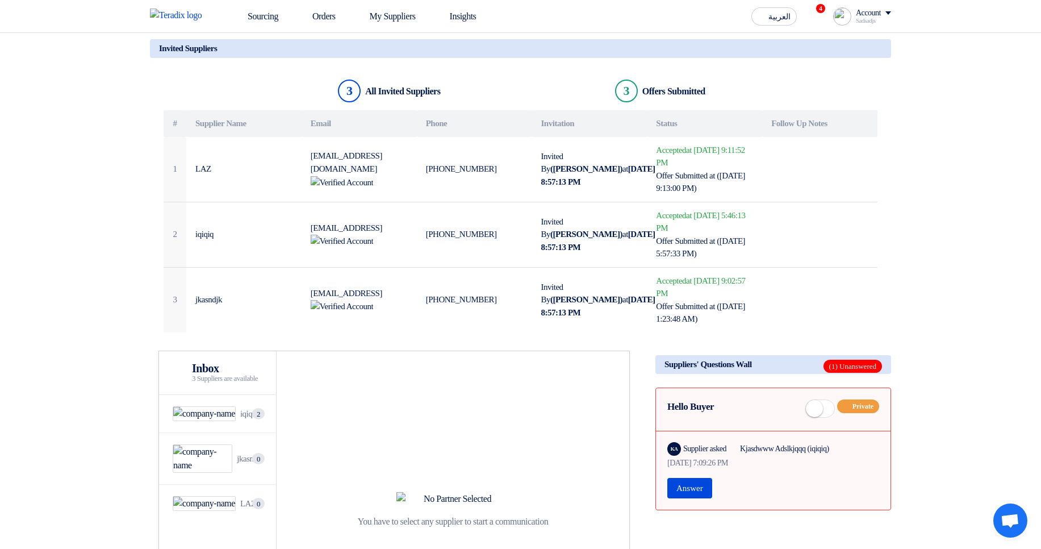
scroll to position [886, 0]
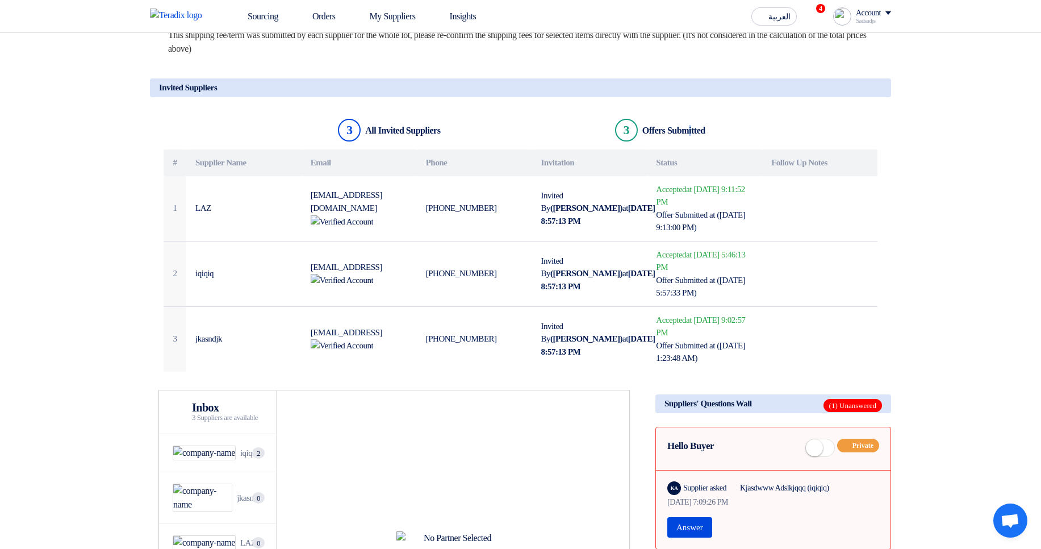
drag, startPoint x: 646, startPoint y: 169, endPoint x: 749, endPoint y: 161, distance: 103.1
click at [749, 149] on div "3 All Invited Suppliers 3 Offers Submitted" at bounding box center [521, 132] width 714 height 33
click at [742, 147] on div at bounding box center [742, 147] width 0 height 0
click at [725, 149] on div "3 All Invited Suppliers 3 Offers Submitted" at bounding box center [521, 132] width 714 height 33
drag, startPoint x: 712, startPoint y: 167, endPoint x: 640, endPoint y: 165, distance: 72.7
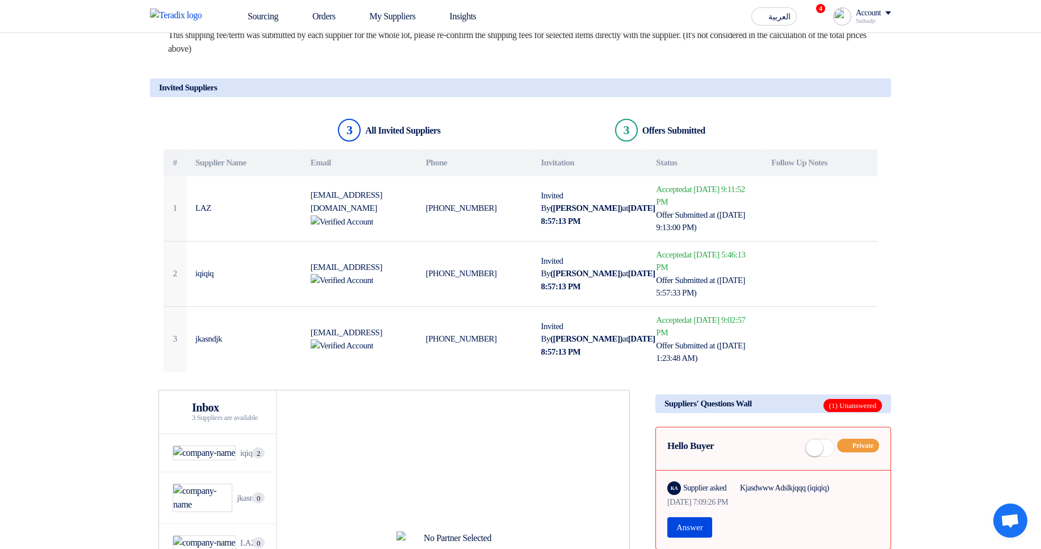
click at [640, 149] on div "3 All Invited Suppliers 3 Offers Submitted" at bounding box center [521, 132] width 714 height 33
click at [648, 136] on div "Offers Submitted" at bounding box center [673, 130] width 63 height 11
drag, startPoint x: 649, startPoint y: 169, endPoint x: 726, endPoint y: 168, distance: 77.8
click at [705, 136] on div "Offers Submitted" at bounding box center [673, 130] width 63 height 11
click at [737, 149] on div "3 All Invited Suppliers 3 Offers Submitted" at bounding box center [521, 132] width 714 height 33
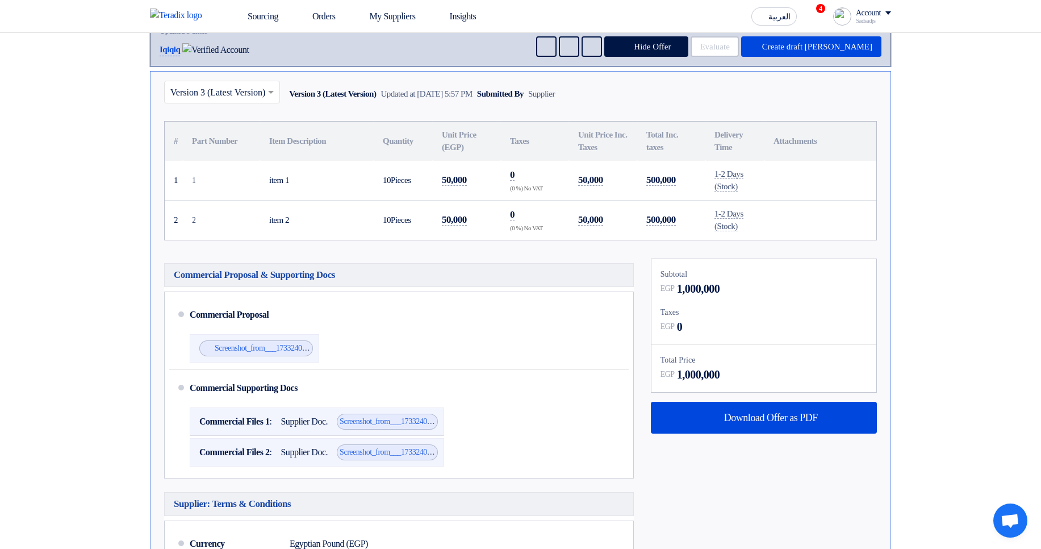
scroll to position [1772, 0]
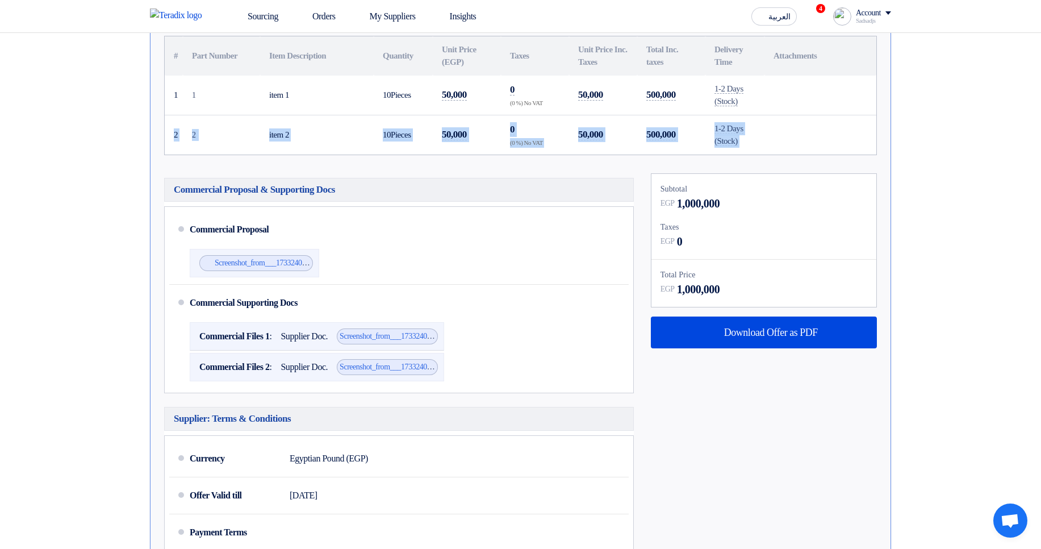
drag, startPoint x: 772, startPoint y: 163, endPoint x: 770, endPoint y: 176, distance: 12.7
click at [770, 154] on tbody "1 1 item 1 10 2" at bounding box center [521, 115] width 712 height 79
click at [825, 115] on td at bounding box center [821, 96] width 112 height 40
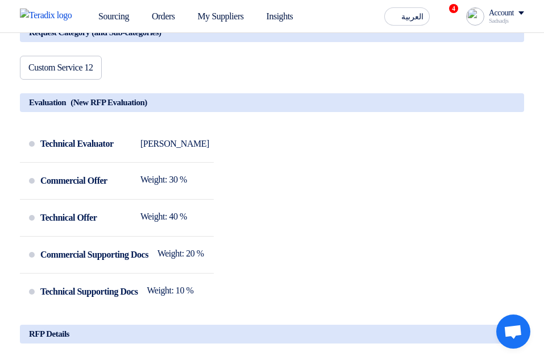
scroll to position [5667, 0]
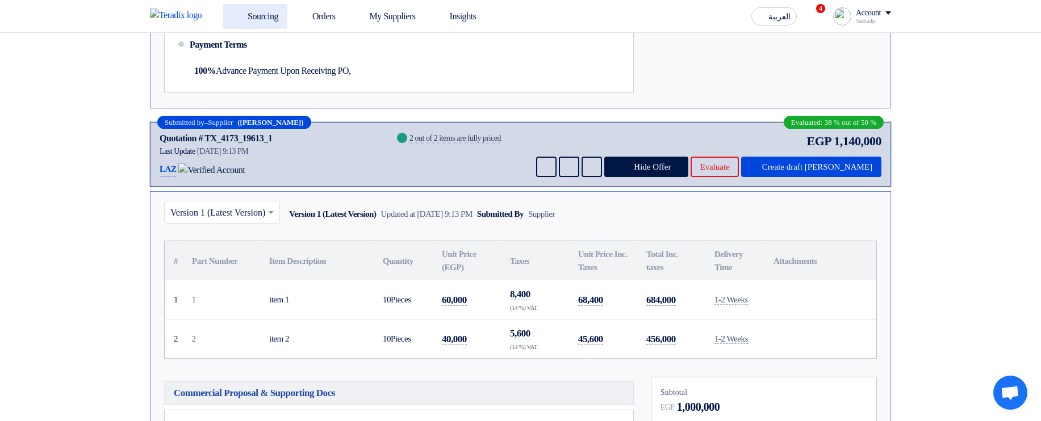
scroll to position [1782, 0]
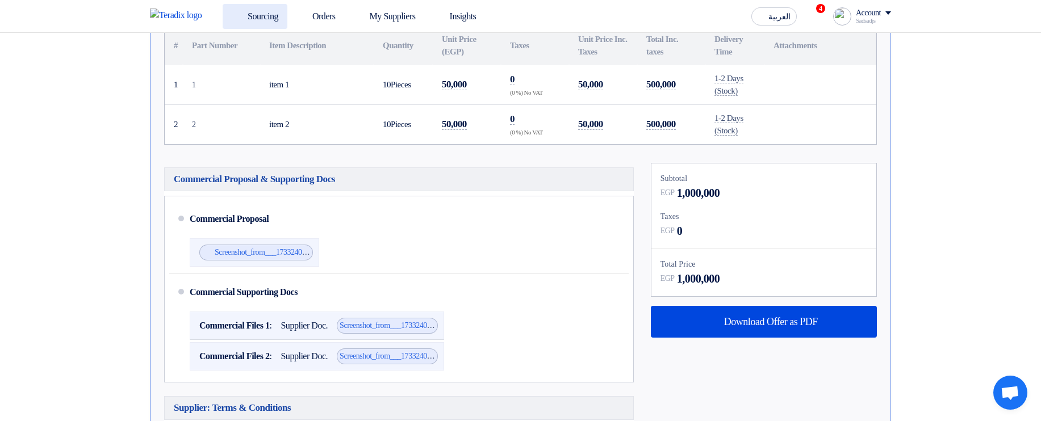
click at [255, 14] on link "Sourcing" at bounding box center [255, 16] width 65 height 25
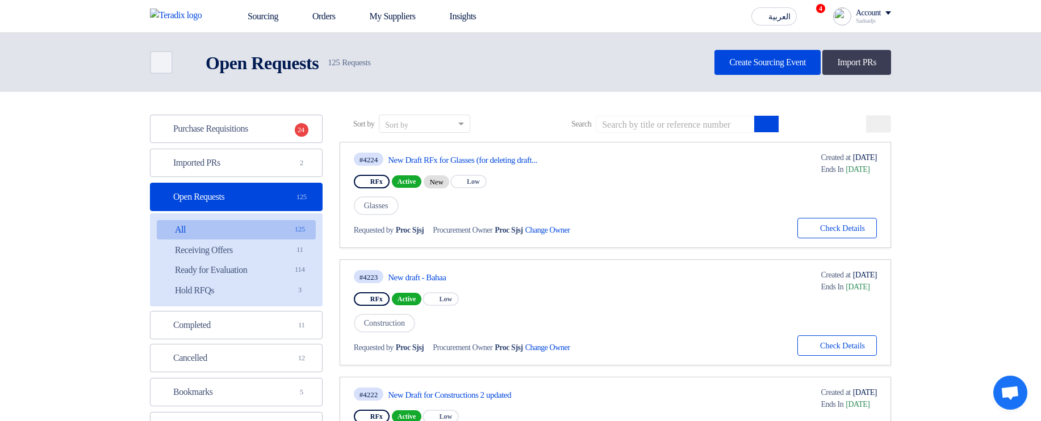
click at [662, 135] on div "Sort by Sort by Search" at bounding box center [616, 128] width 552 height 27
click at [668, 127] on input at bounding box center [675, 124] width 159 height 17
type input "Multiple"
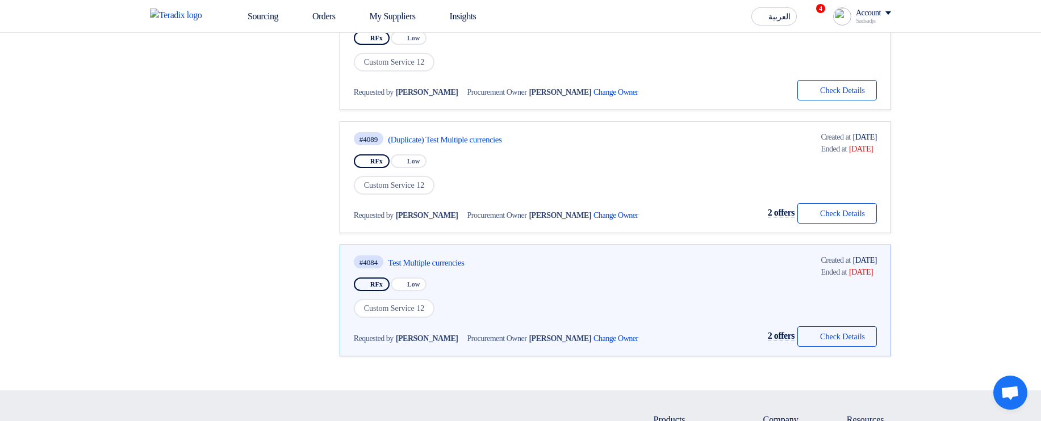
scroll to position [886, 0]
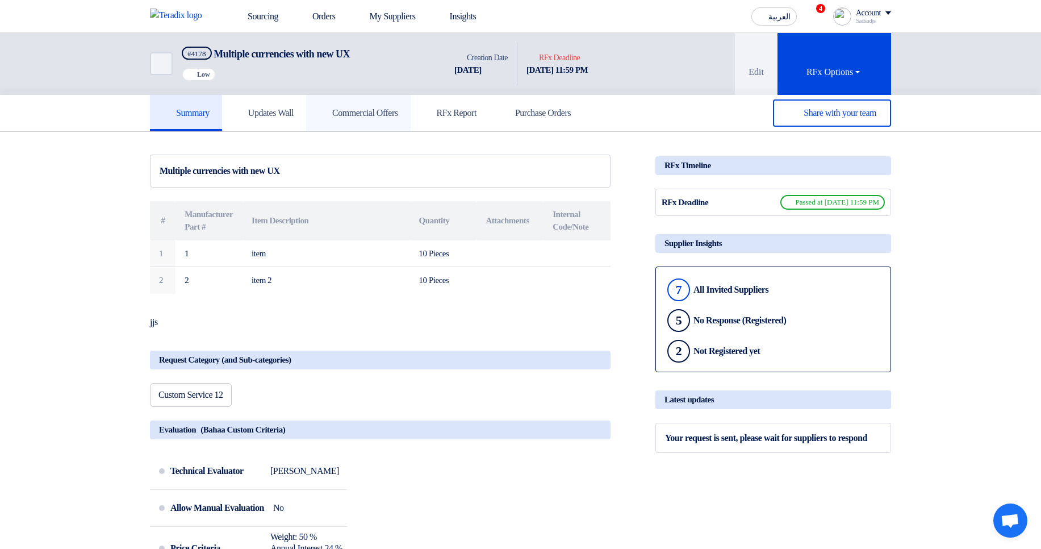
click at [346, 120] on link "Commercial Offers" at bounding box center [358, 113] width 105 height 36
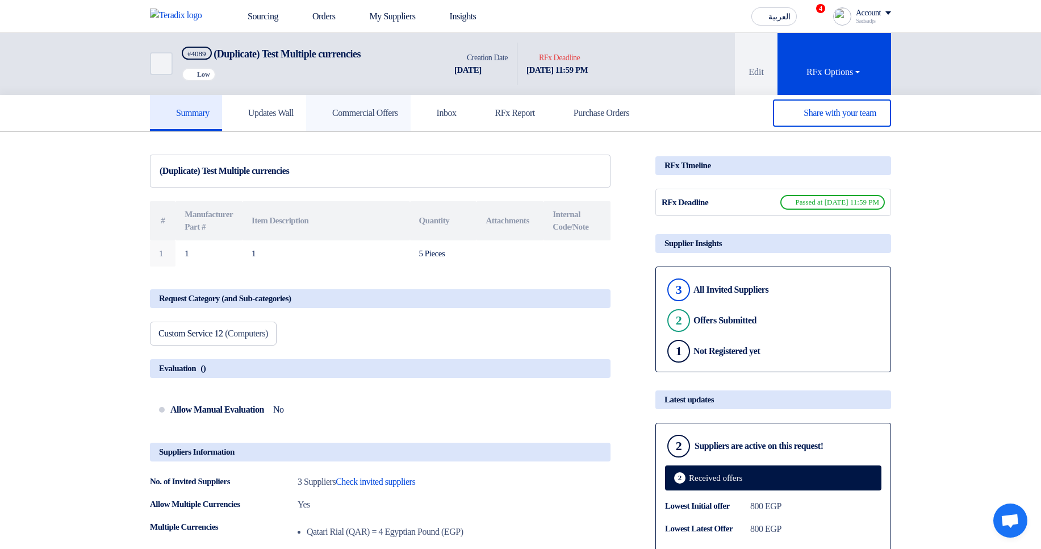
click at [393, 113] on h5 "Commercial Offers" at bounding box center [359, 112] width 80 height 11
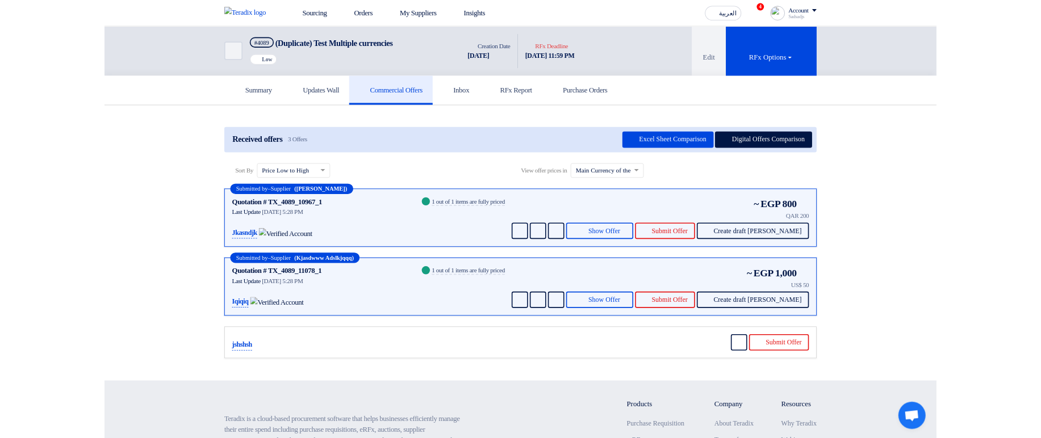
scroll to position [1, 0]
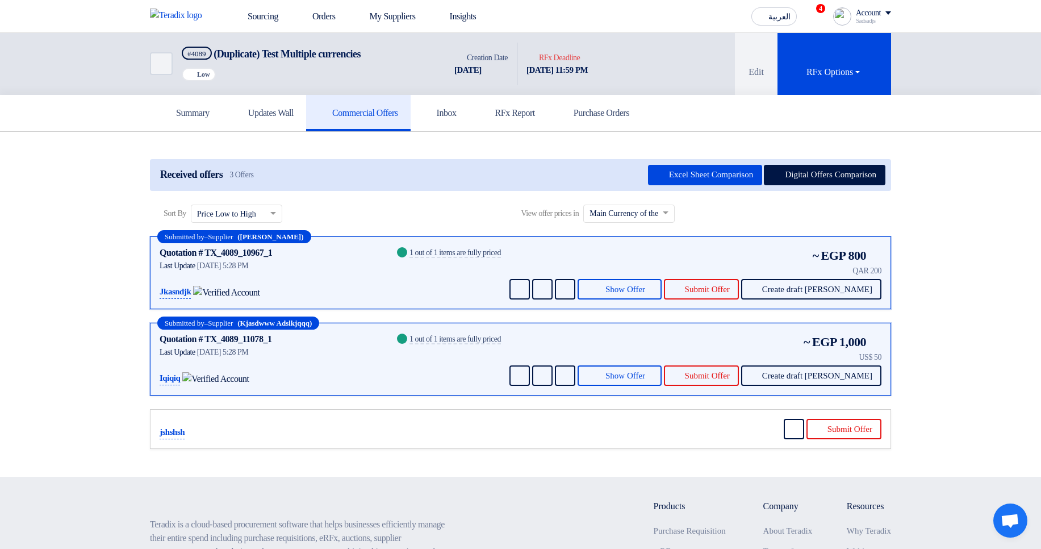
click at [657, 209] on input "text" at bounding box center [624, 213] width 68 height 19
click at [760, 215] on div "Sort By Sort by × Price Low to High × View offer prices in × Main Currency of t…" at bounding box center [520, 220] width 741 height 32
drag, startPoint x: 846, startPoint y: 253, endPoint x: 875, endPoint y: 254, distance: 29.0
click at [875, 254] on span "800 Info Prices shown are in egp based on the exchange rate you defined (1 egp …" at bounding box center [865, 255] width 34 height 19
click at [967, 239] on section "Received offers 3 Offers Excel Sheet Comparison Digital Offers Comparison Sort …" at bounding box center [520, 304] width 1041 height 345
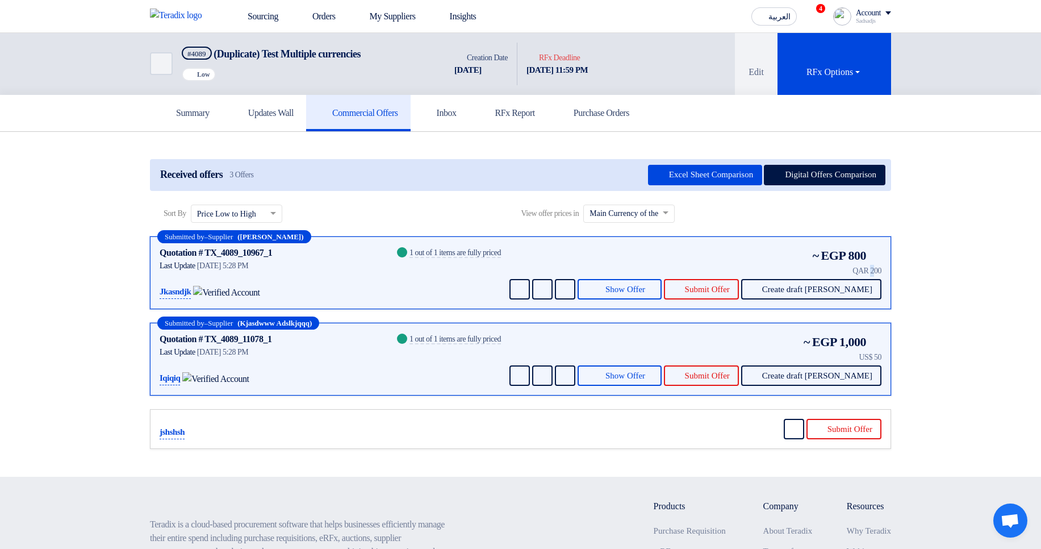
drag, startPoint x: 868, startPoint y: 268, endPoint x: 848, endPoint y: 269, distance: 19.9
click at [848, 269] on div "QAR 200" at bounding box center [847, 271] width 69 height 12
drag, startPoint x: 871, startPoint y: 356, endPoint x: 854, endPoint y: 354, distance: 17.6
click at [854, 354] on div "US$ 50" at bounding box center [843, 357] width 78 height 12
click at [951, 296] on section "Received offers 3 Offers Excel Sheet Comparison Digital Offers Comparison Sort …" at bounding box center [520, 304] width 1041 height 345
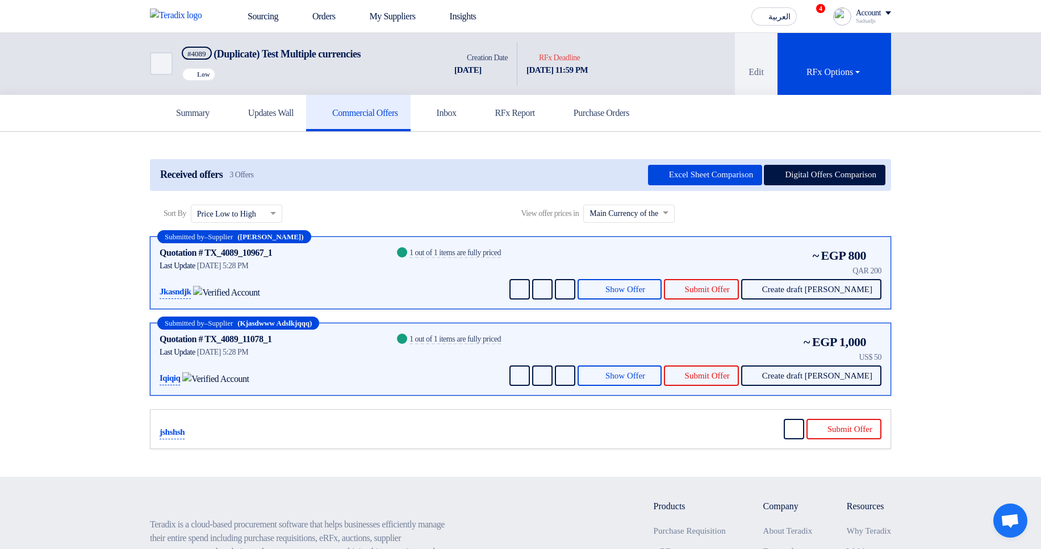
click at [657, 218] on input "text" at bounding box center [624, 213] width 68 height 19
click at [650, 255] on span "Currency used by the supplier" at bounding box center [637, 254] width 95 height 9
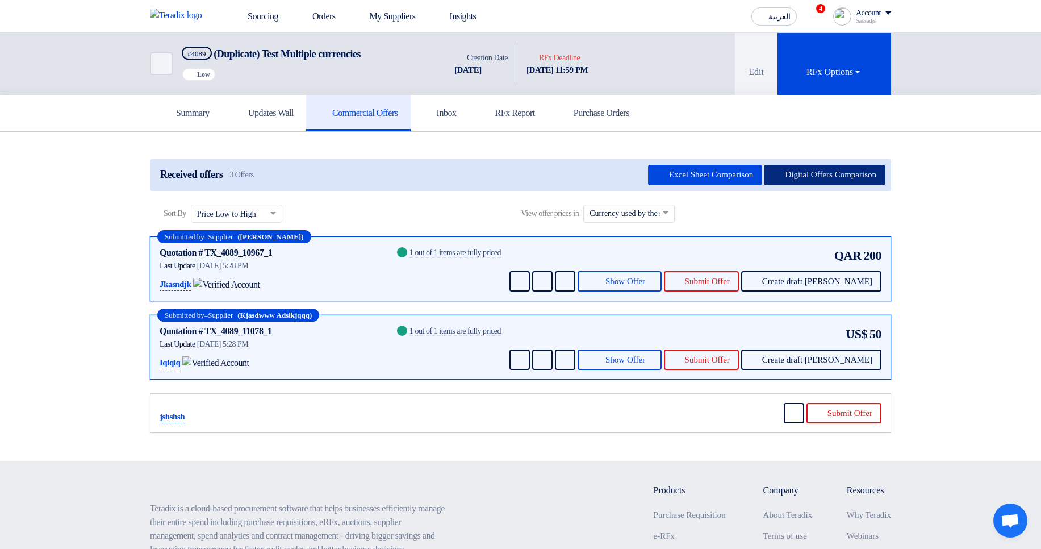
click at [826, 177] on button "Digital Offers Comparison" at bounding box center [825, 175] width 122 height 20
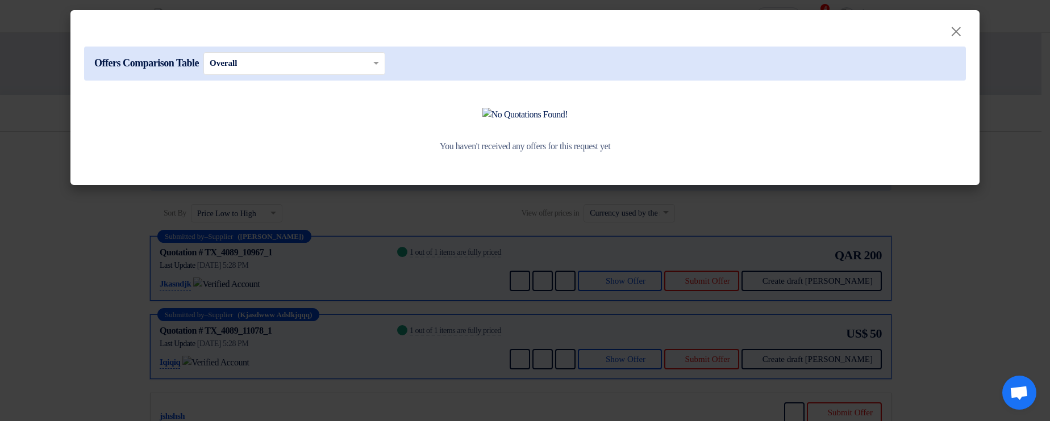
click at [600, 321] on modal-container "× Offers Comparison Table × Overall × You haven't received any offers for this …" at bounding box center [525, 210] width 1050 height 421
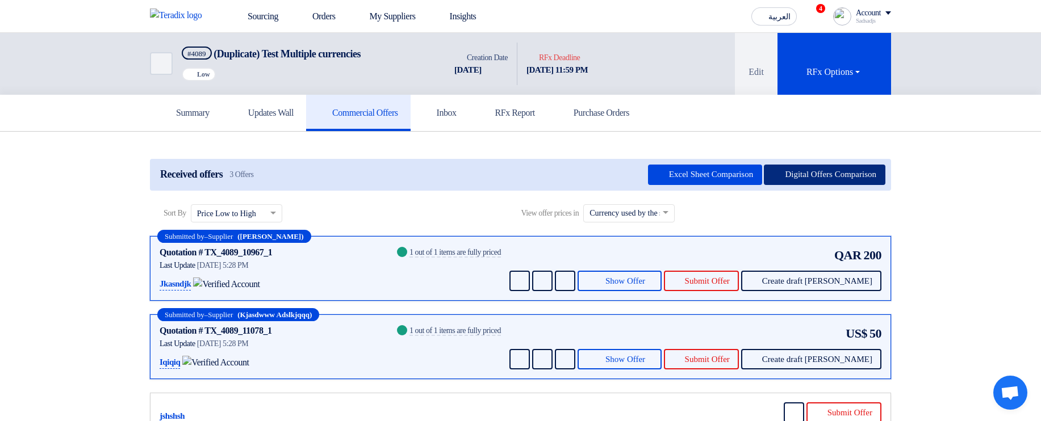
click at [820, 176] on button "Digital Offers Comparison" at bounding box center [825, 175] width 122 height 20
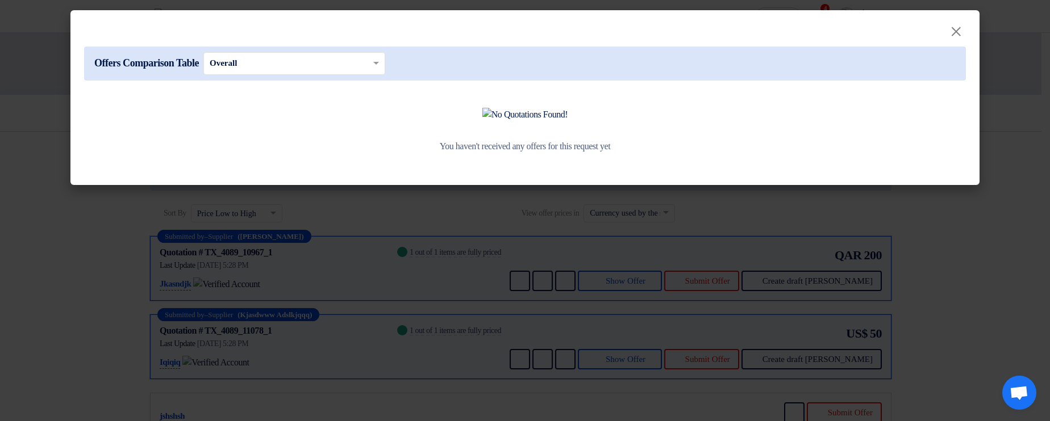
click at [616, 314] on modal-container "× Offers Comparison Table × Overall × You haven't received any offers for this …" at bounding box center [525, 210] width 1050 height 421
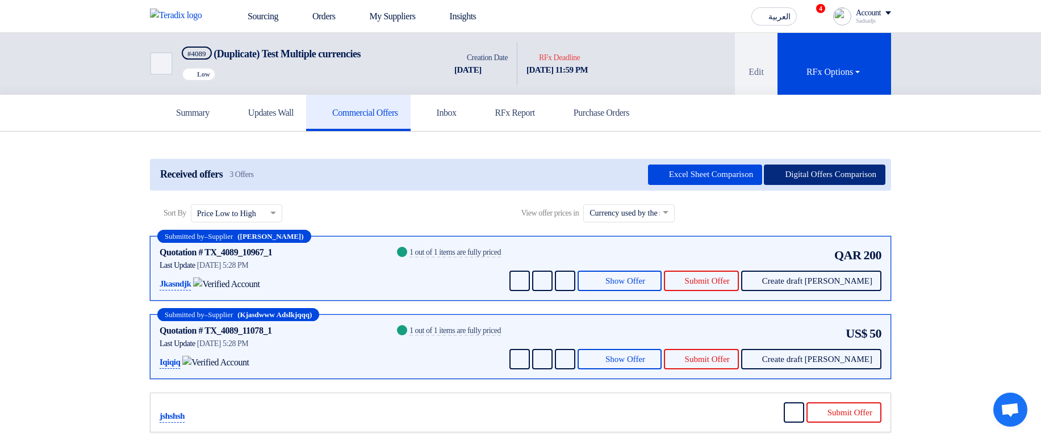
click at [814, 174] on button "Digital Offers Comparison" at bounding box center [825, 175] width 122 height 20
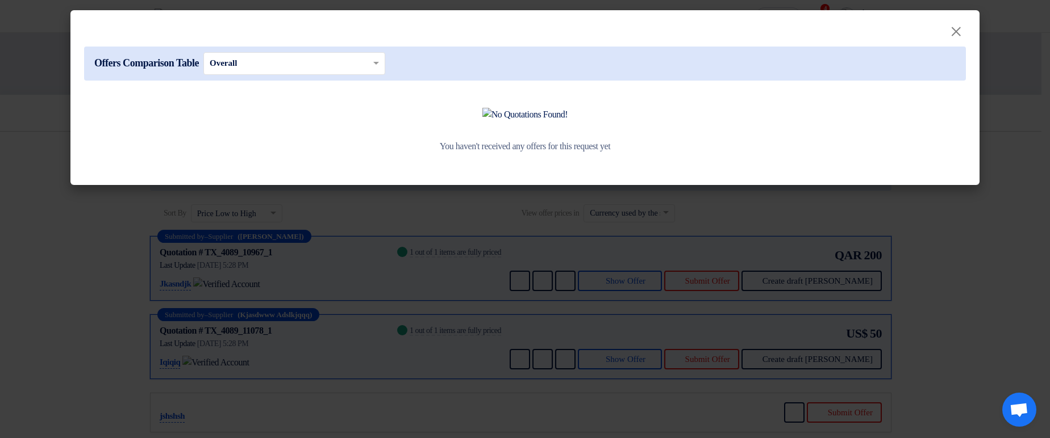
click at [775, 321] on modal-container "× Offers Comparison Table × Overall × You haven't received any offers for this …" at bounding box center [525, 219] width 1050 height 438
